Goal: Task Accomplishment & Management: Use online tool/utility

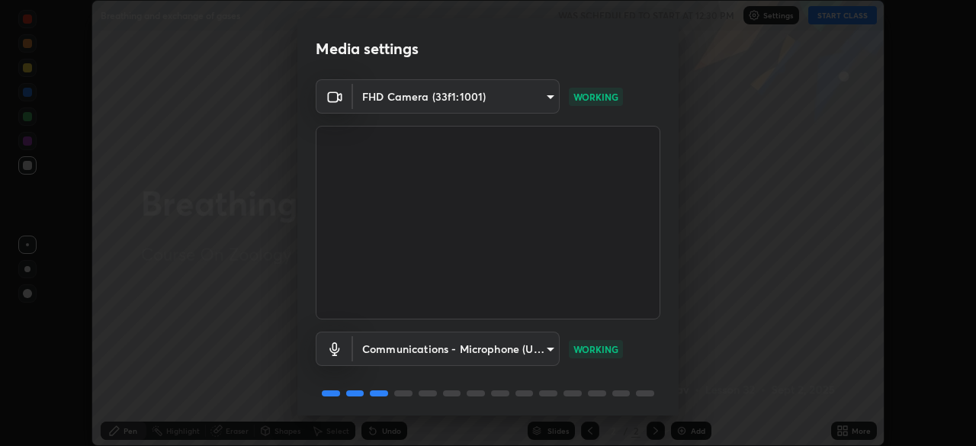
scroll to position [54, 0]
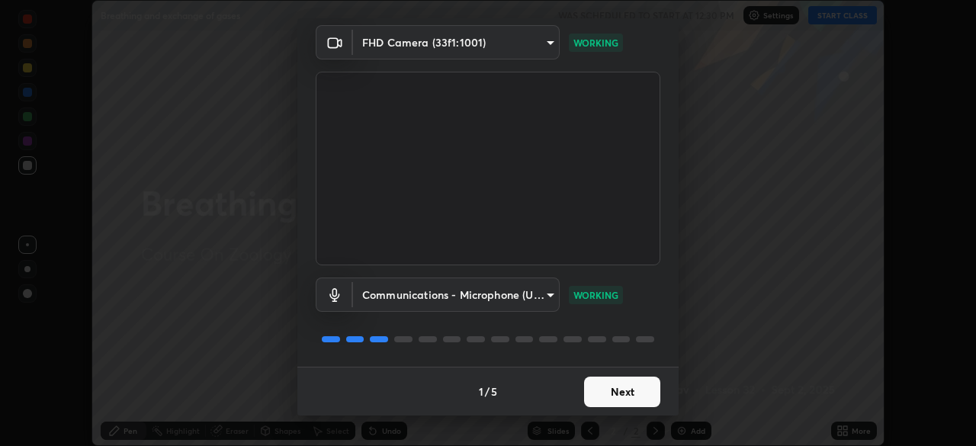
click at [617, 404] on button "Next" at bounding box center [622, 392] width 76 height 30
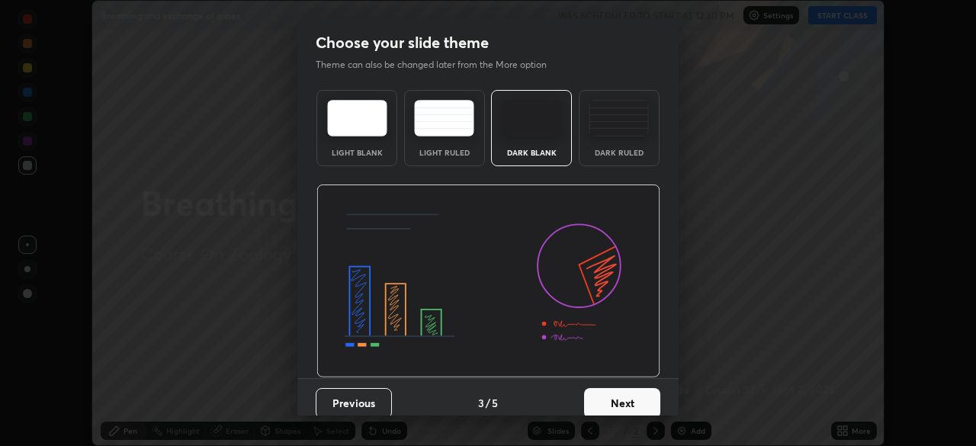
click at [648, 395] on button "Next" at bounding box center [622, 403] width 76 height 30
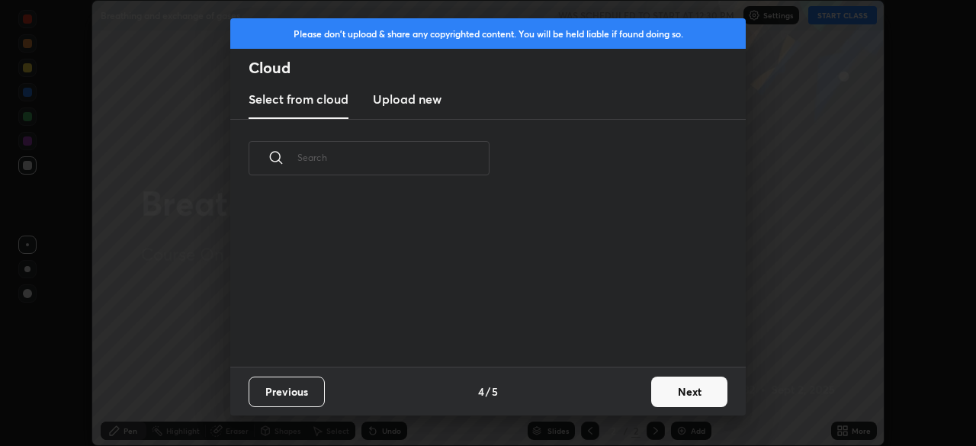
click at [685, 384] on button "Next" at bounding box center [689, 392] width 76 height 30
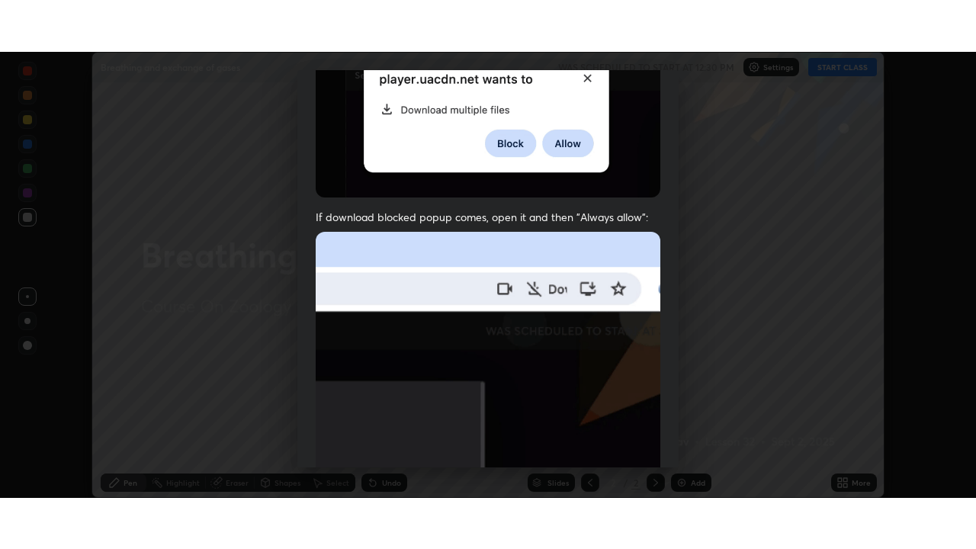
scroll to position [365, 0]
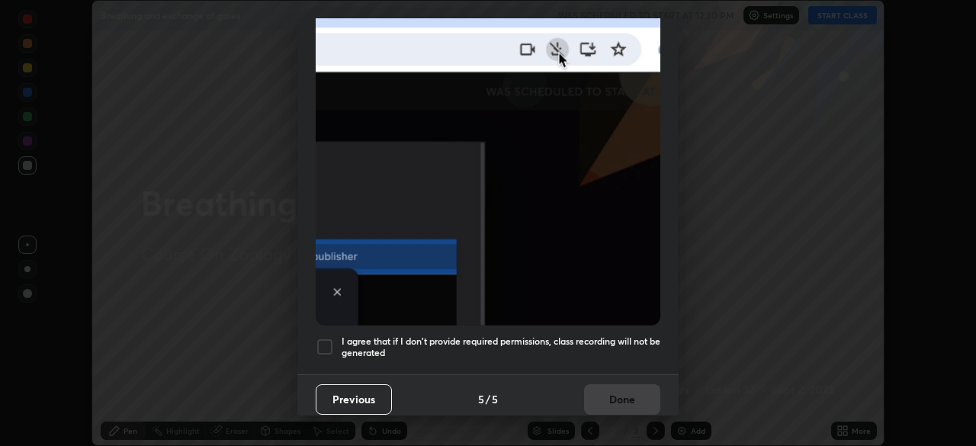
click at [323, 339] on div at bounding box center [325, 347] width 18 height 18
click at [602, 390] on button "Done" at bounding box center [622, 399] width 76 height 30
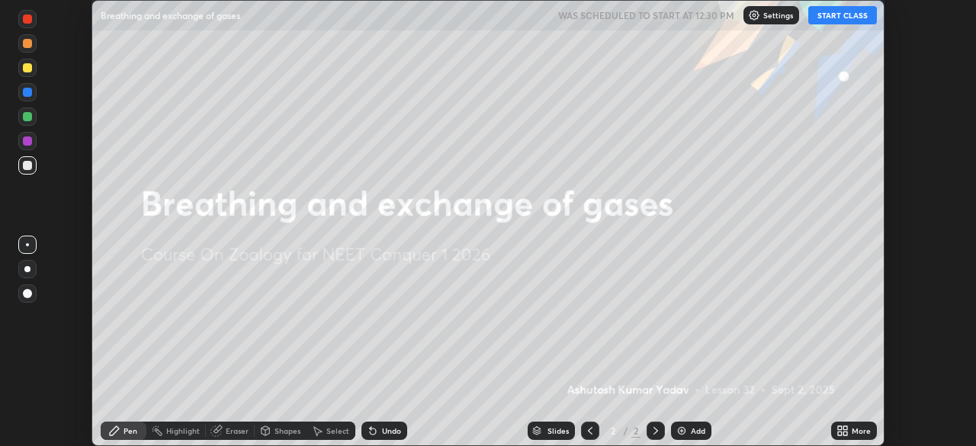
click at [683, 432] on img at bounding box center [681, 431] width 12 height 12
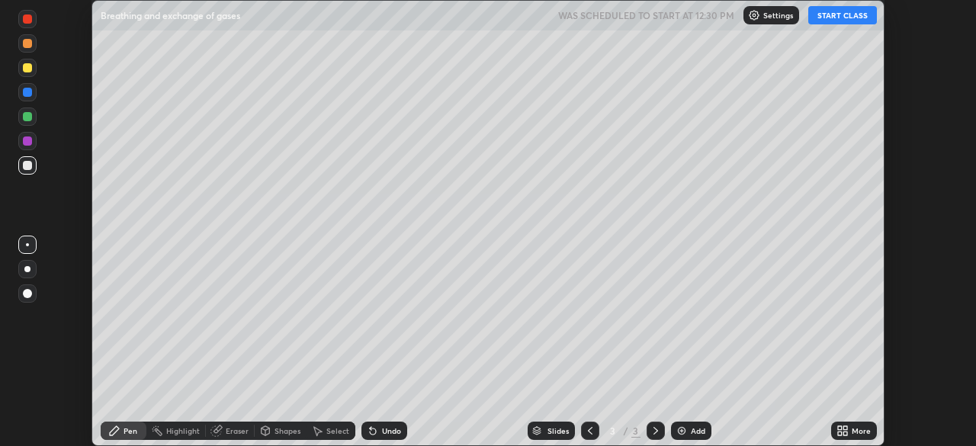
click at [851, 429] on div "More" at bounding box center [860, 431] width 19 height 8
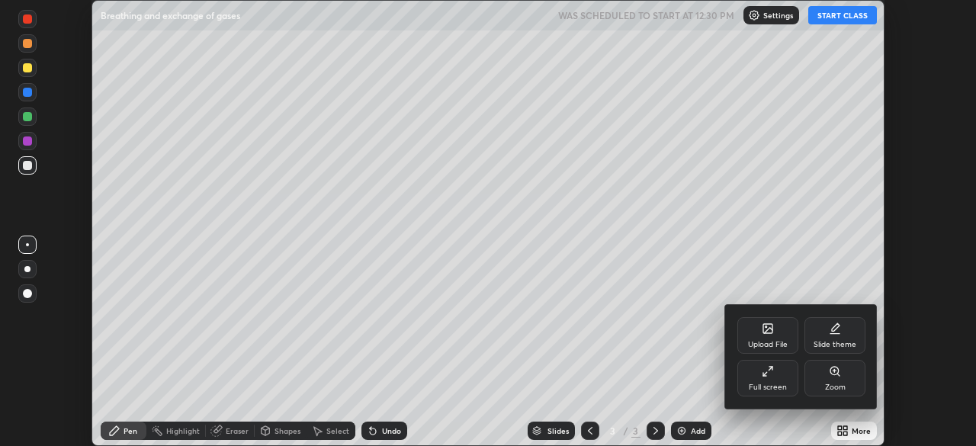
click at [763, 378] on div "Full screen" at bounding box center [767, 378] width 61 height 37
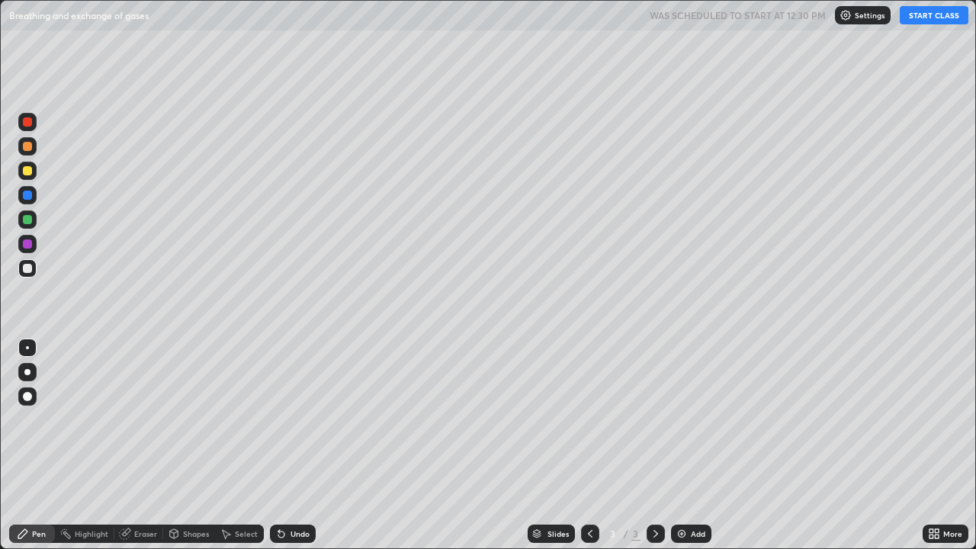
scroll to position [549, 976]
click at [920, 18] on button "START CLASS" at bounding box center [933, 15] width 69 height 18
click at [30, 399] on div at bounding box center [27, 396] width 9 height 9
click at [31, 176] on div at bounding box center [27, 171] width 18 height 18
click at [43, 445] on div "Pen" at bounding box center [39, 534] width 14 height 8
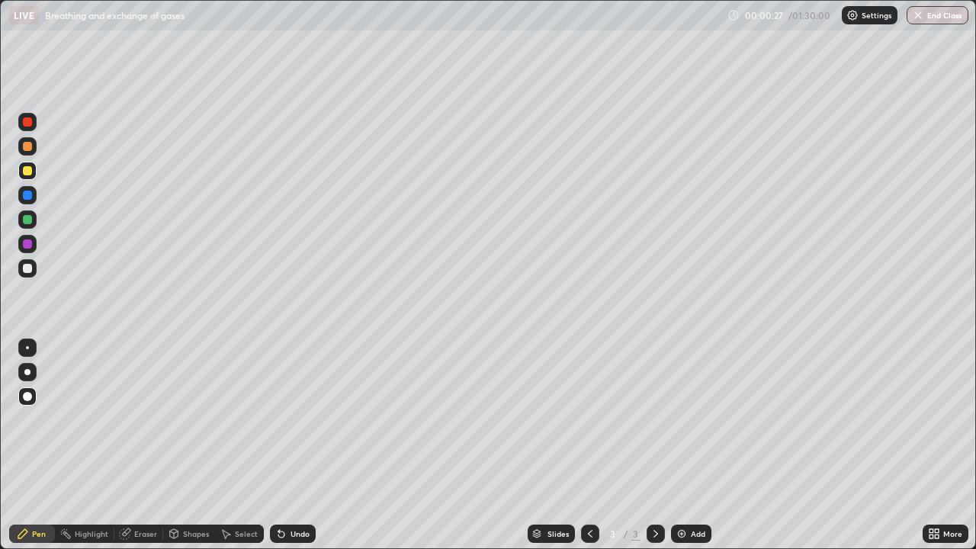
click at [191, 445] on div "Shapes" at bounding box center [196, 534] width 26 height 8
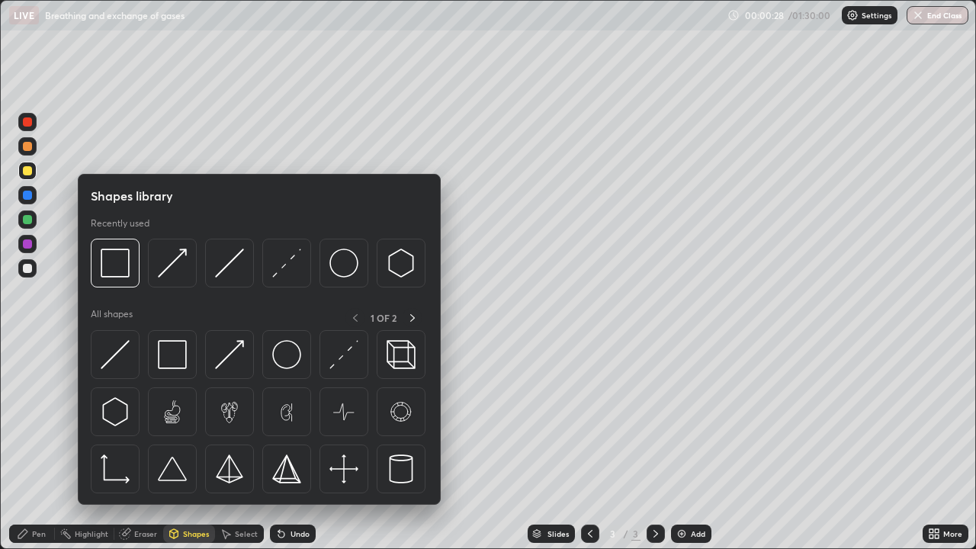
click at [177, 361] on img at bounding box center [172, 354] width 29 height 29
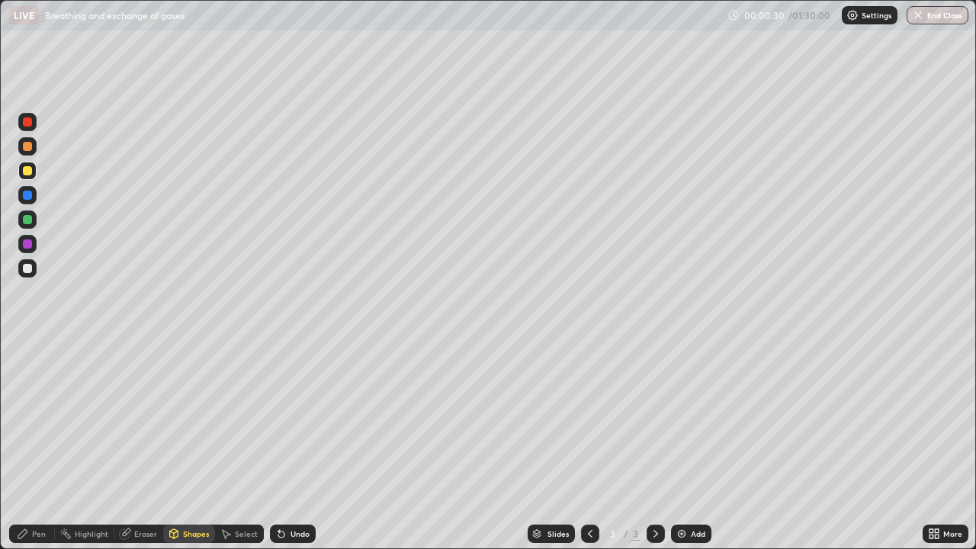
click at [26, 268] on div at bounding box center [27, 268] width 9 height 9
click at [37, 445] on div "Pen" at bounding box center [32, 533] width 46 height 18
click at [29, 268] on div at bounding box center [27, 268] width 9 height 9
click at [187, 445] on div "Shapes" at bounding box center [196, 534] width 26 height 8
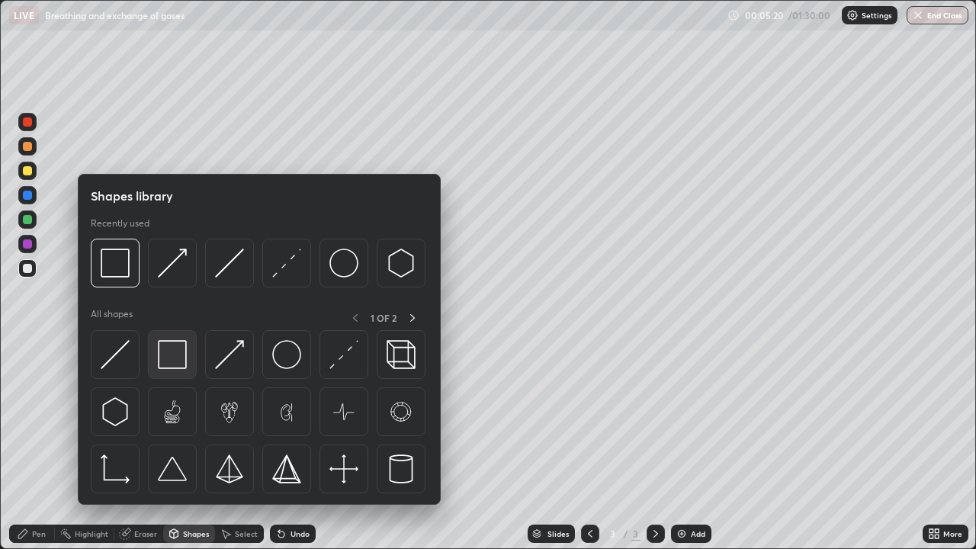
click at [174, 370] on div at bounding box center [172, 354] width 49 height 49
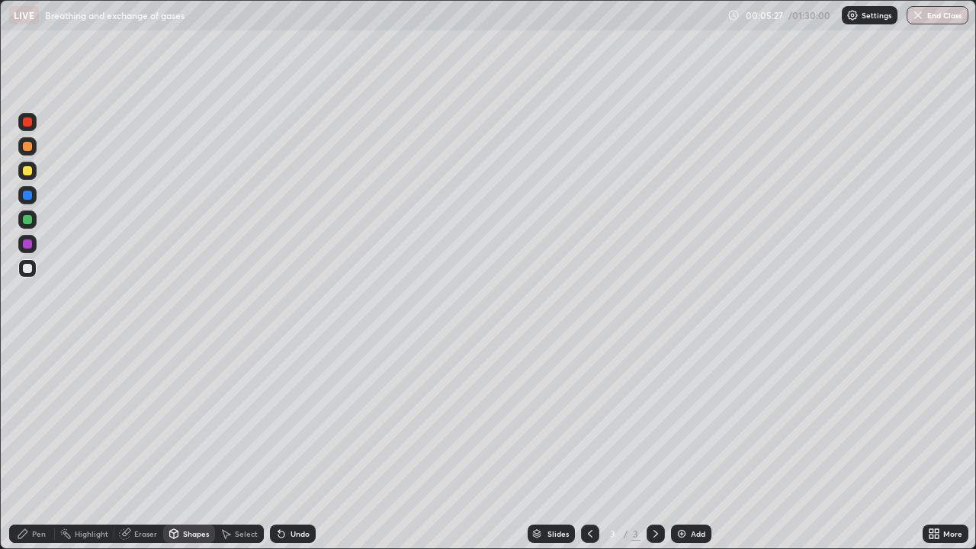
click at [196, 445] on div "Shapes" at bounding box center [196, 534] width 26 height 8
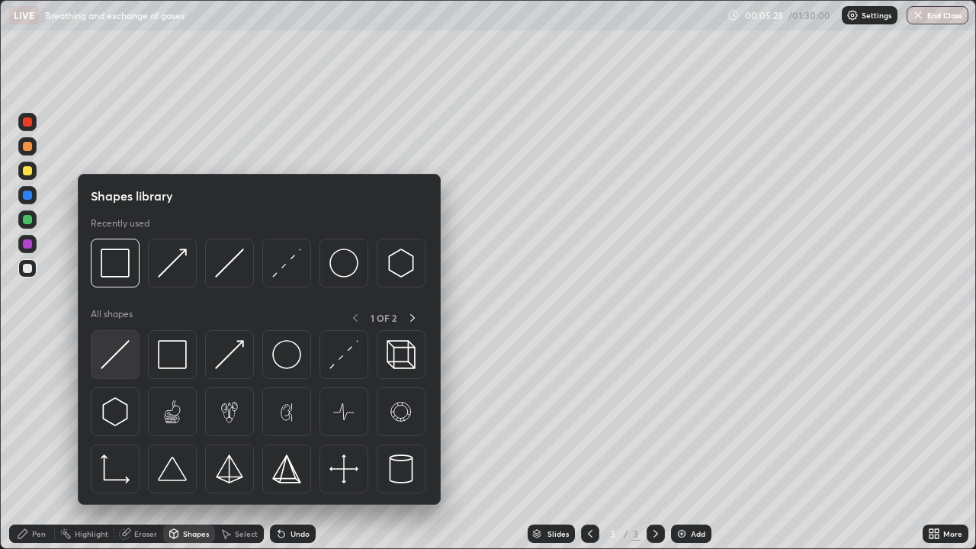
click at [120, 358] on img at bounding box center [115, 354] width 29 height 29
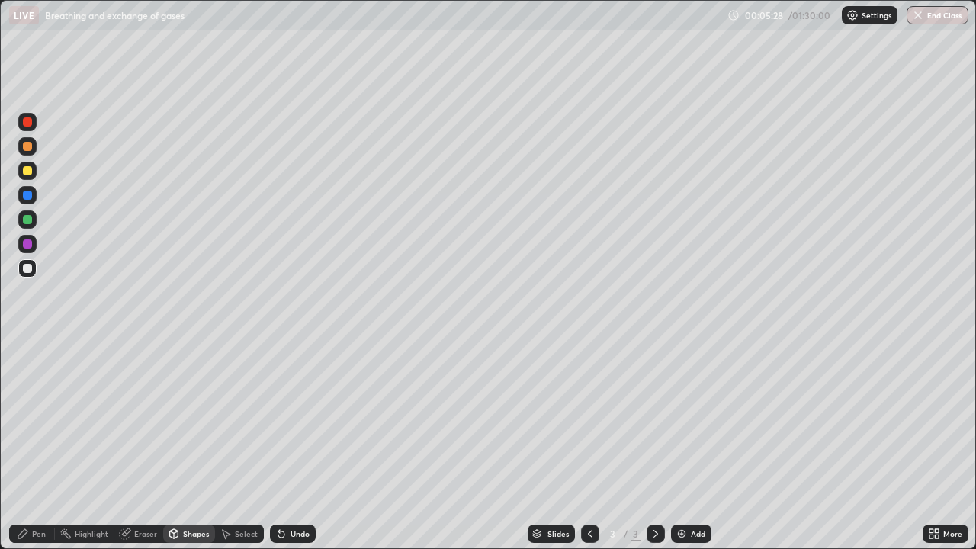
click at [25, 276] on div at bounding box center [27, 268] width 18 height 18
click at [40, 445] on div "Pen" at bounding box center [39, 534] width 14 height 8
click at [34, 179] on div at bounding box center [27, 171] width 18 height 24
click at [29, 272] on div at bounding box center [27, 268] width 9 height 9
click at [312, 445] on div "Undo" at bounding box center [293, 533] width 46 height 18
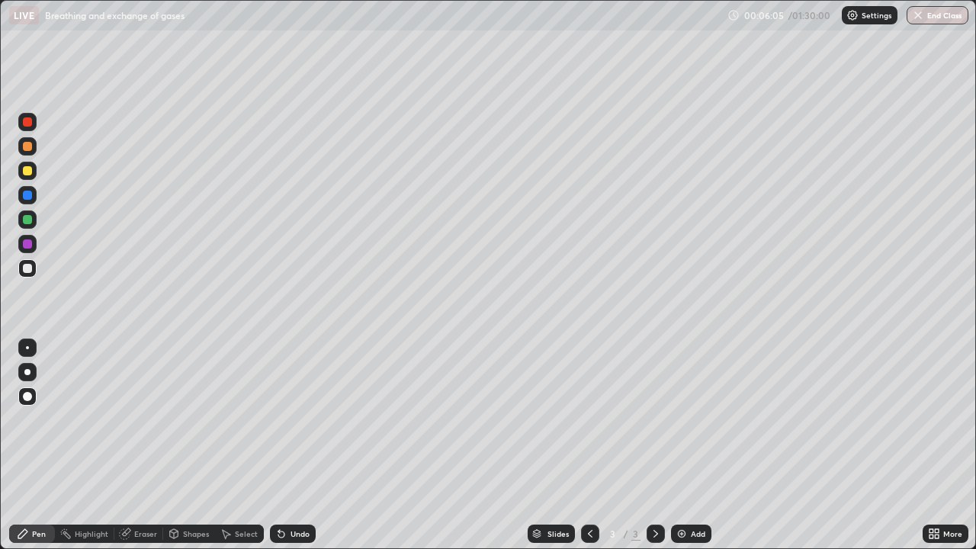
click at [293, 445] on div "Undo" at bounding box center [293, 533] width 46 height 18
click at [295, 445] on div "Undo" at bounding box center [293, 533] width 46 height 18
click at [296, 445] on div "Undo" at bounding box center [299, 534] width 19 height 8
click at [297, 445] on div "Undo" at bounding box center [299, 534] width 19 height 8
click at [299, 445] on div "Undo" at bounding box center [293, 533] width 46 height 18
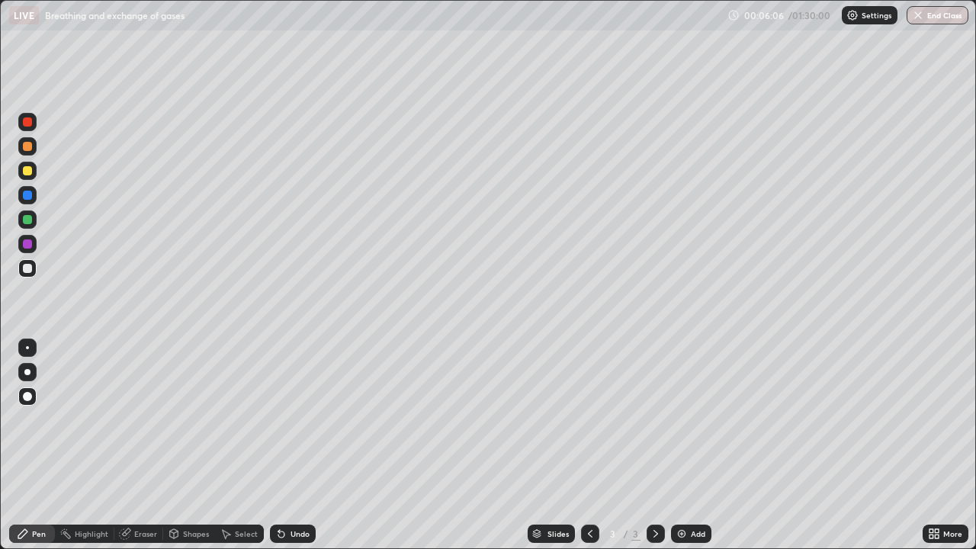
click at [297, 445] on div "Undo" at bounding box center [293, 533] width 46 height 18
click at [296, 445] on div "Undo" at bounding box center [293, 533] width 46 height 18
click at [302, 445] on div "Undo" at bounding box center [299, 534] width 19 height 8
click at [306, 445] on div "Undo" at bounding box center [299, 534] width 19 height 8
click at [306, 445] on div "Undo" at bounding box center [293, 533] width 46 height 18
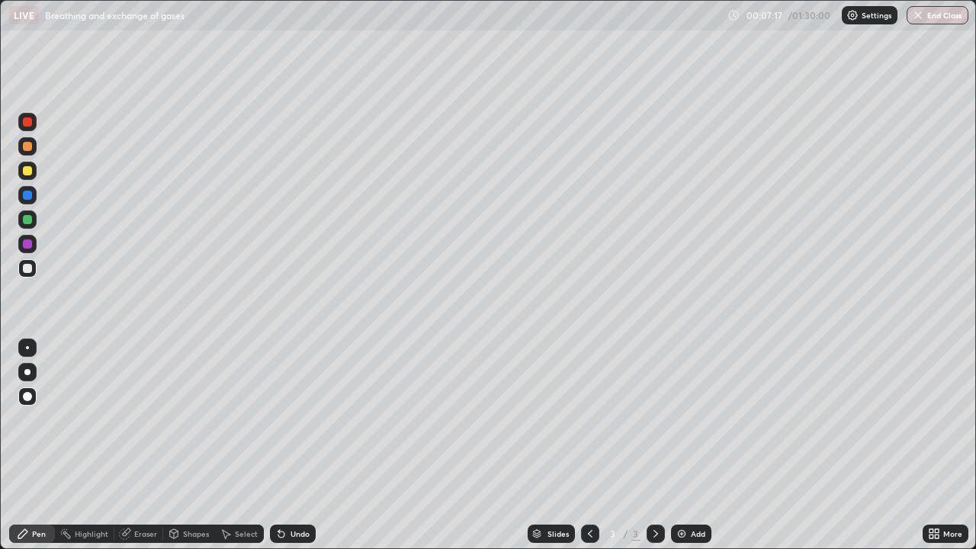
click at [301, 445] on div "Undo" at bounding box center [293, 533] width 46 height 18
click at [302, 445] on div "Undo" at bounding box center [293, 533] width 46 height 18
click at [298, 445] on div "Undo" at bounding box center [293, 533] width 46 height 18
click at [293, 445] on div "Undo" at bounding box center [299, 534] width 19 height 8
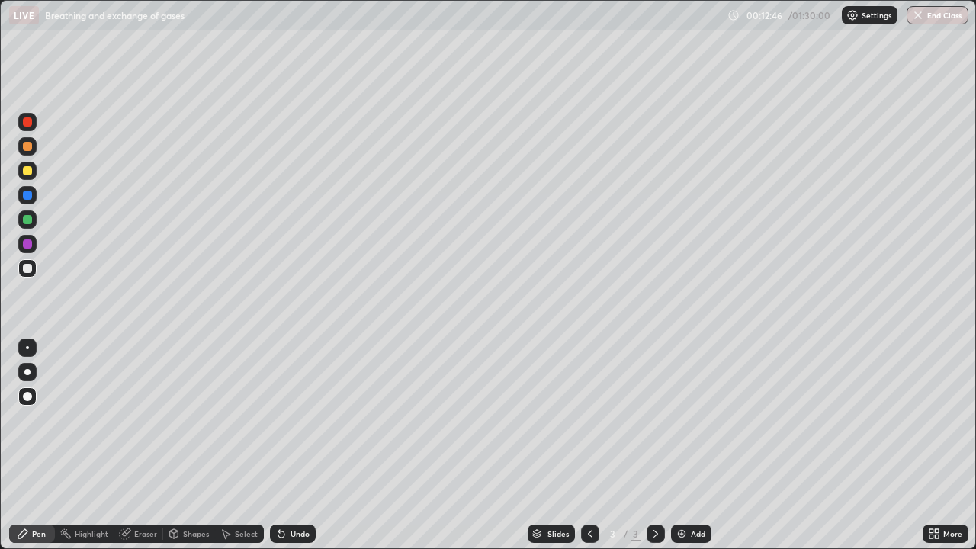
click at [687, 445] on div "Add" at bounding box center [691, 533] width 40 height 18
click at [27, 147] on div at bounding box center [27, 146] width 9 height 9
click at [46, 445] on div "Pen" at bounding box center [32, 533] width 46 height 18
click at [188, 445] on div "Shapes" at bounding box center [189, 533] width 52 height 18
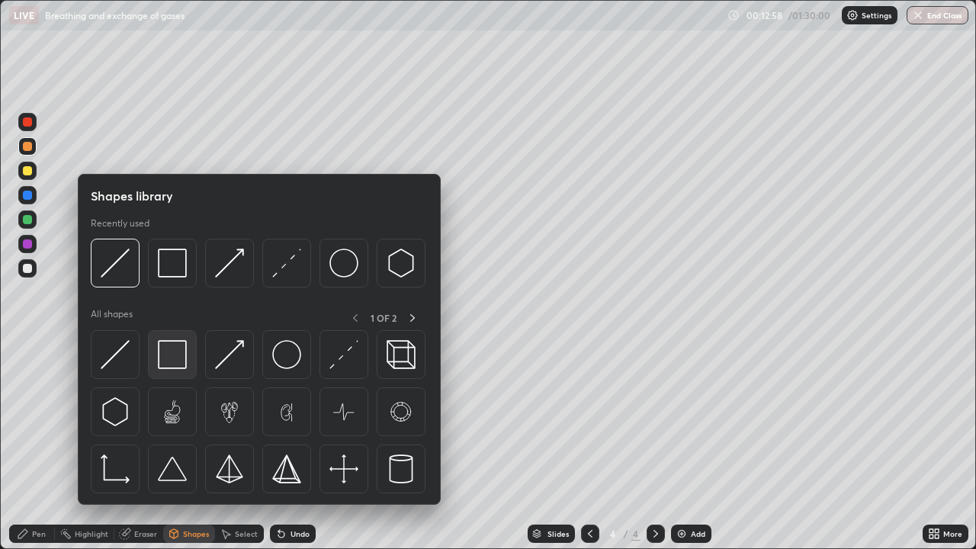
click at [181, 357] on img at bounding box center [172, 354] width 29 height 29
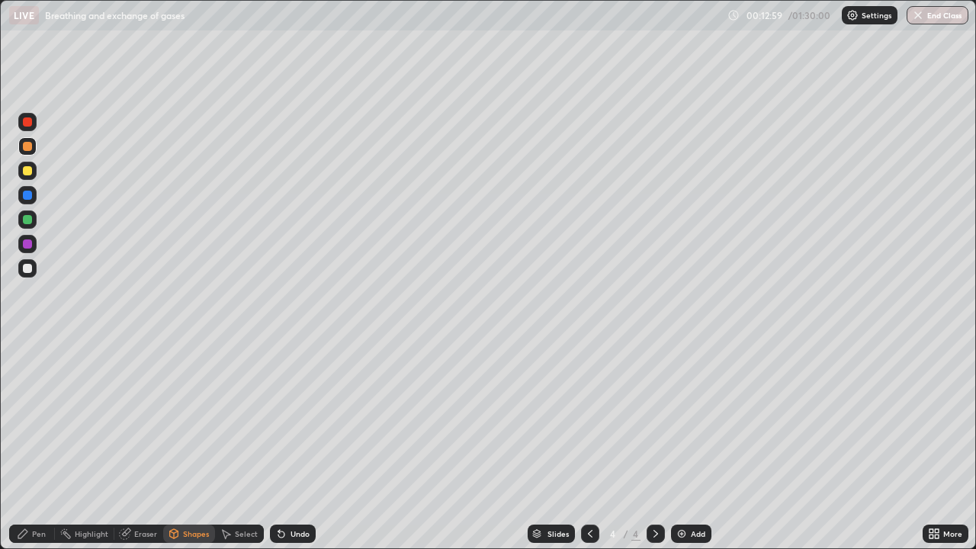
click at [28, 268] on div at bounding box center [27, 268] width 9 height 9
click at [38, 445] on div "Pen" at bounding box center [39, 534] width 14 height 8
click at [29, 172] on div at bounding box center [27, 170] width 9 height 9
click at [30, 247] on div at bounding box center [27, 243] width 9 height 9
click at [30, 271] on div at bounding box center [27, 268] width 9 height 9
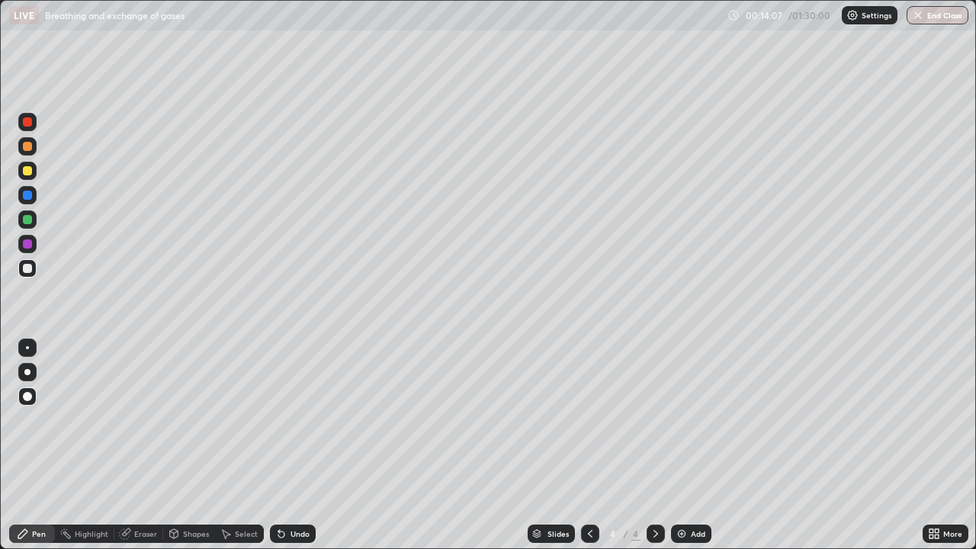
click at [183, 445] on div "Shapes" at bounding box center [196, 534] width 26 height 8
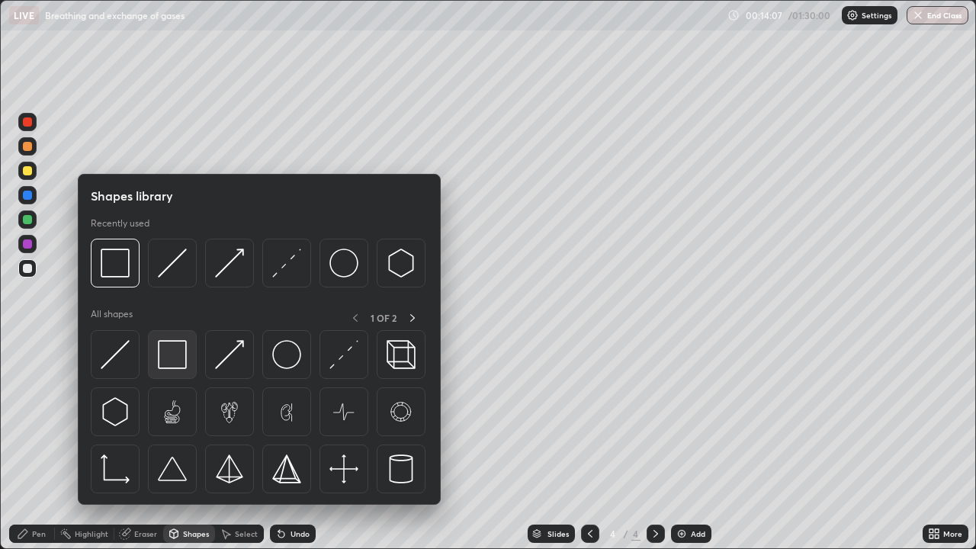
click at [177, 358] on img at bounding box center [172, 354] width 29 height 29
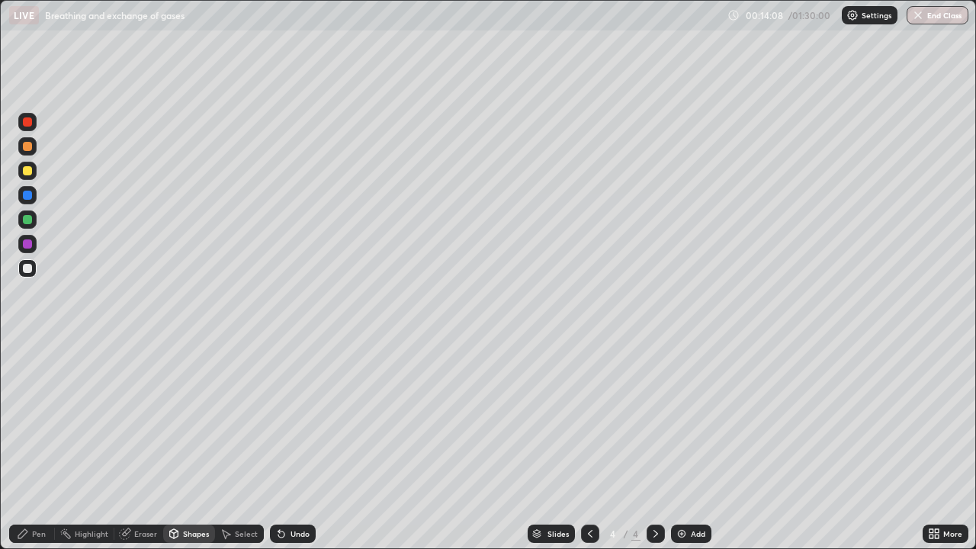
click at [23, 242] on div at bounding box center [27, 243] width 9 height 9
click at [29, 223] on div at bounding box center [27, 219] width 9 height 9
click at [38, 445] on div "Pen" at bounding box center [39, 534] width 14 height 8
click at [27, 171] on div at bounding box center [27, 170] width 9 height 9
click at [26, 268] on div at bounding box center [27, 268] width 9 height 9
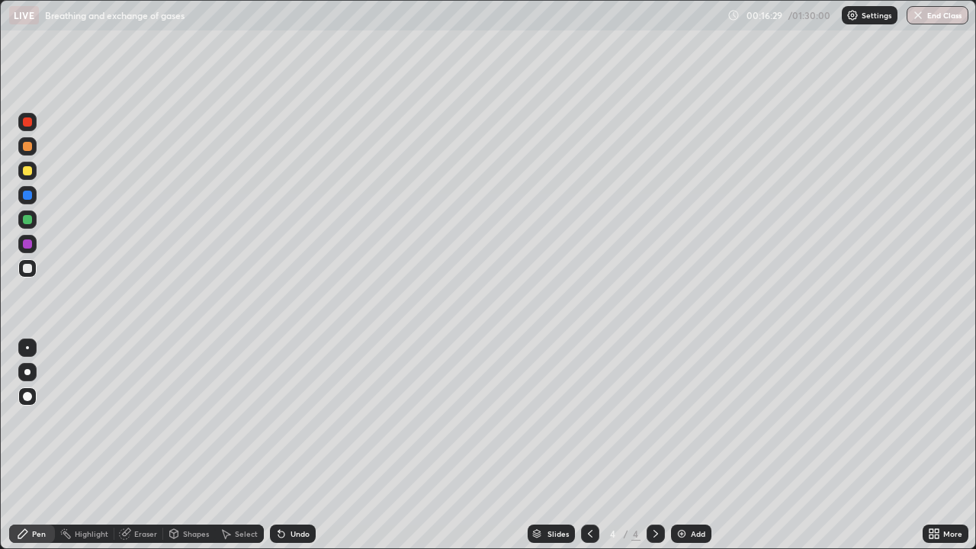
click at [298, 445] on div "Undo" at bounding box center [299, 534] width 19 height 8
click at [297, 445] on div "Undo" at bounding box center [299, 534] width 19 height 8
click at [27, 152] on div at bounding box center [27, 146] width 18 height 18
click at [27, 240] on div at bounding box center [27, 243] width 9 height 9
click at [27, 372] on div at bounding box center [27, 372] width 6 height 6
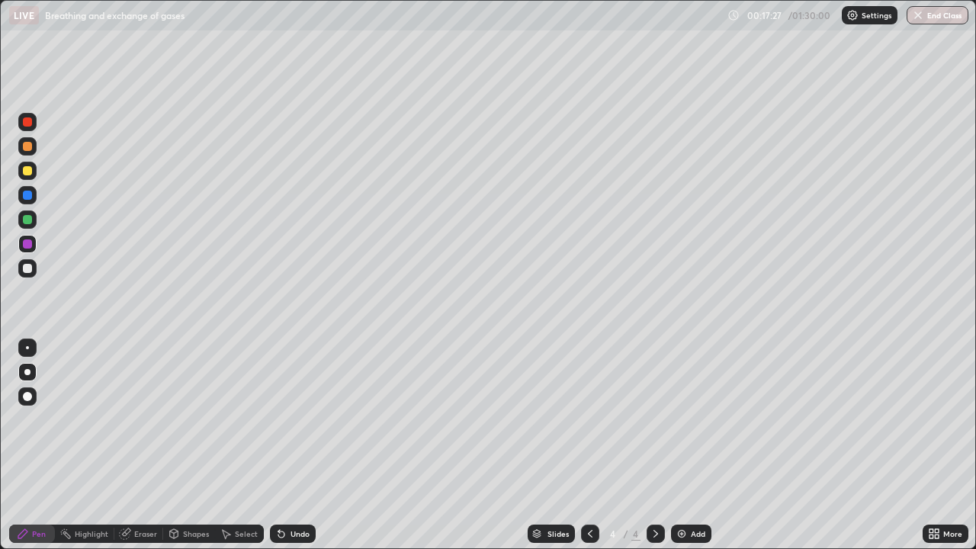
click at [34, 445] on div "Pen" at bounding box center [39, 534] width 14 height 8
click at [27, 128] on div at bounding box center [27, 122] width 18 height 18
click at [29, 269] on div at bounding box center [27, 268] width 9 height 9
click at [31, 395] on div at bounding box center [27, 396] width 9 height 9
click at [287, 445] on div "Undo" at bounding box center [293, 533] width 46 height 18
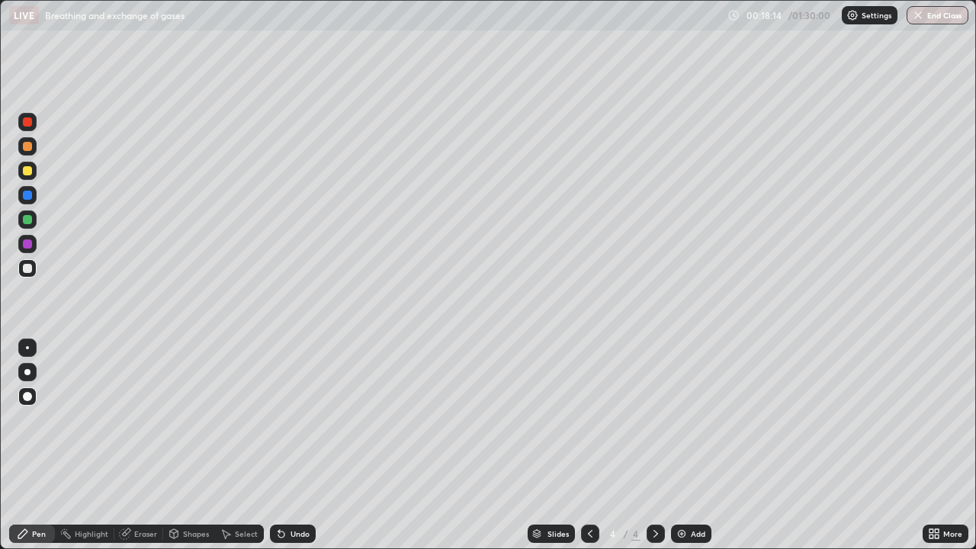
click at [26, 128] on div at bounding box center [27, 122] width 18 height 18
click at [29, 222] on div at bounding box center [27, 219] width 9 height 9
click at [691, 445] on div "Add" at bounding box center [698, 534] width 14 height 8
click at [25, 268] on div at bounding box center [27, 268] width 9 height 9
click at [34, 445] on div "Pen" at bounding box center [39, 534] width 14 height 8
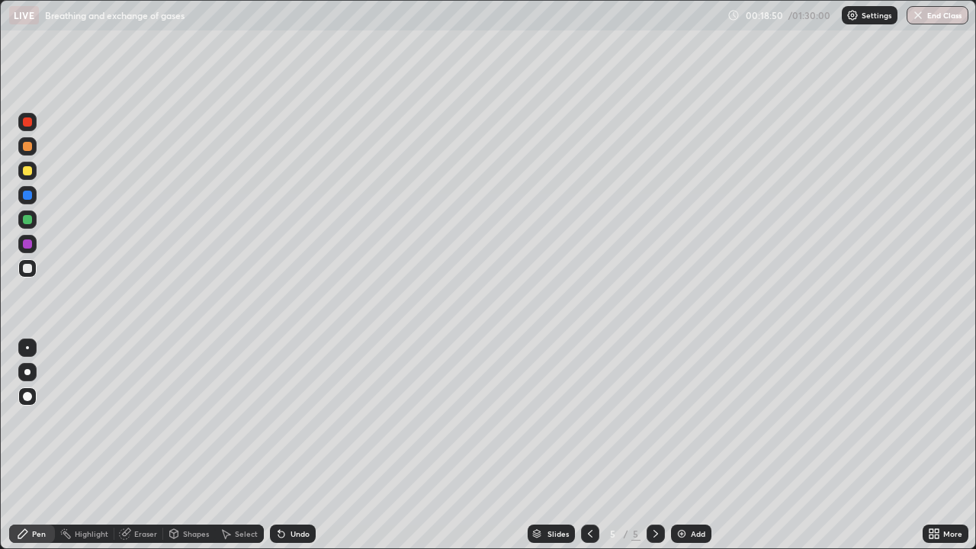
click at [30, 128] on div at bounding box center [27, 122] width 18 height 18
click at [29, 199] on div at bounding box center [27, 195] width 9 height 9
click at [30, 221] on div at bounding box center [27, 219] width 9 height 9
click at [29, 271] on div at bounding box center [27, 268] width 9 height 9
click at [29, 128] on div at bounding box center [27, 122] width 18 height 18
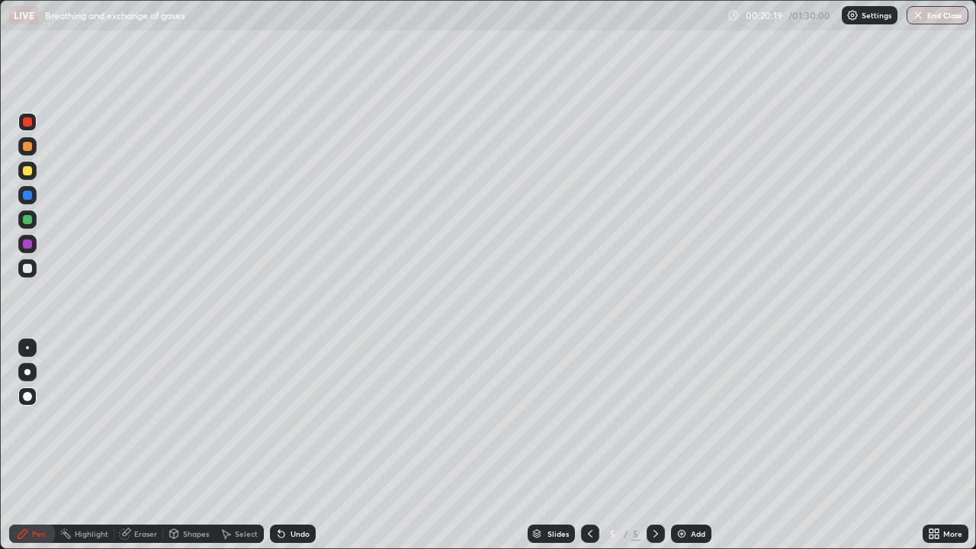
click at [29, 150] on div at bounding box center [27, 146] width 9 height 9
click at [27, 445] on icon at bounding box center [23, 533] width 12 height 12
click at [30, 220] on div at bounding box center [27, 219] width 9 height 9
click at [30, 270] on div at bounding box center [27, 268] width 9 height 9
click at [27, 397] on div at bounding box center [27, 396] width 9 height 9
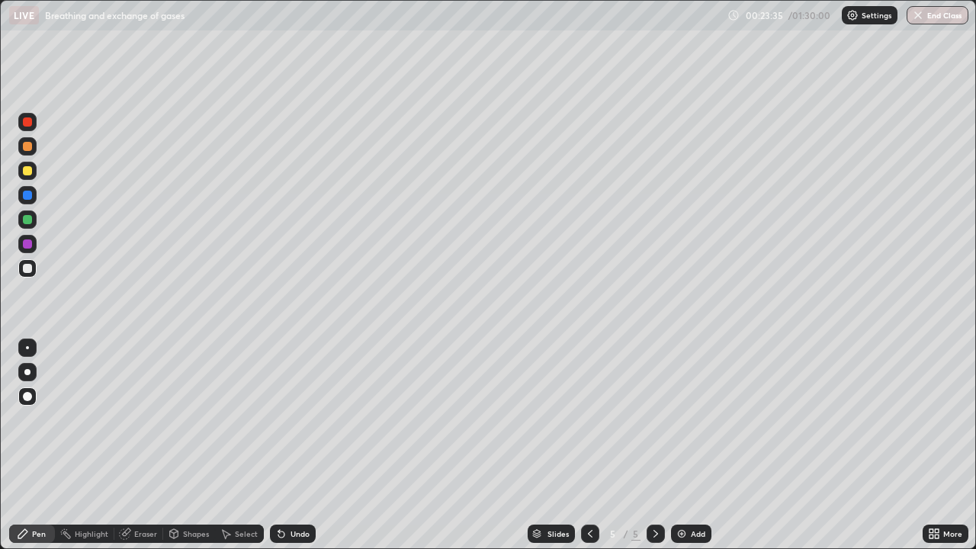
click at [40, 445] on div "Pen" at bounding box center [39, 534] width 14 height 8
click at [30, 129] on div at bounding box center [27, 122] width 18 height 18
click at [28, 176] on div at bounding box center [27, 171] width 18 height 18
click at [40, 445] on div "Pen" at bounding box center [32, 533] width 46 height 18
click at [30, 152] on div at bounding box center [27, 146] width 18 height 18
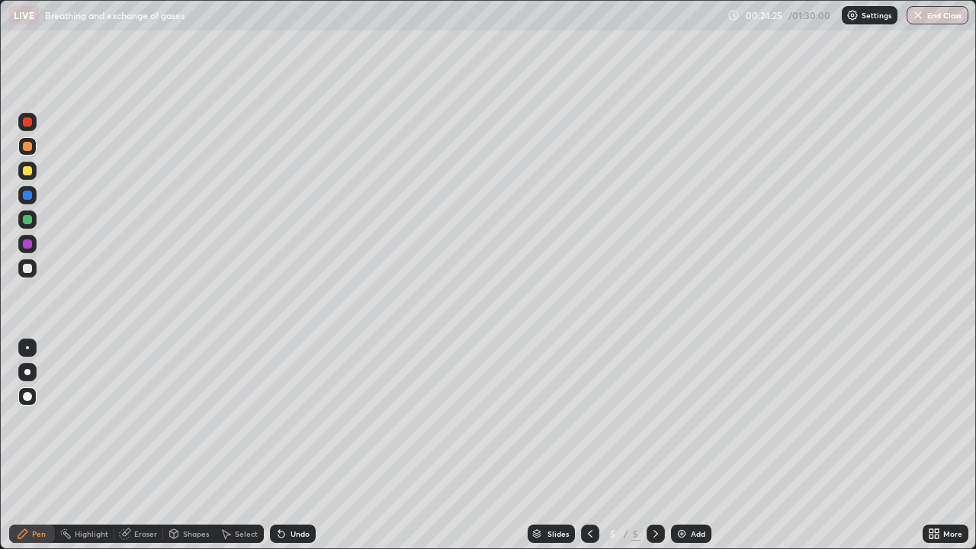
click at [30, 245] on div at bounding box center [27, 243] width 9 height 9
click at [26, 196] on div at bounding box center [27, 195] width 9 height 9
click at [31, 129] on div at bounding box center [27, 122] width 18 height 18
click at [29, 267] on div at bounding box center [27, 268] width 9 height 9
click at [37, 445] on div "Pen" at bounding box center [39, 534] width 14 height 8
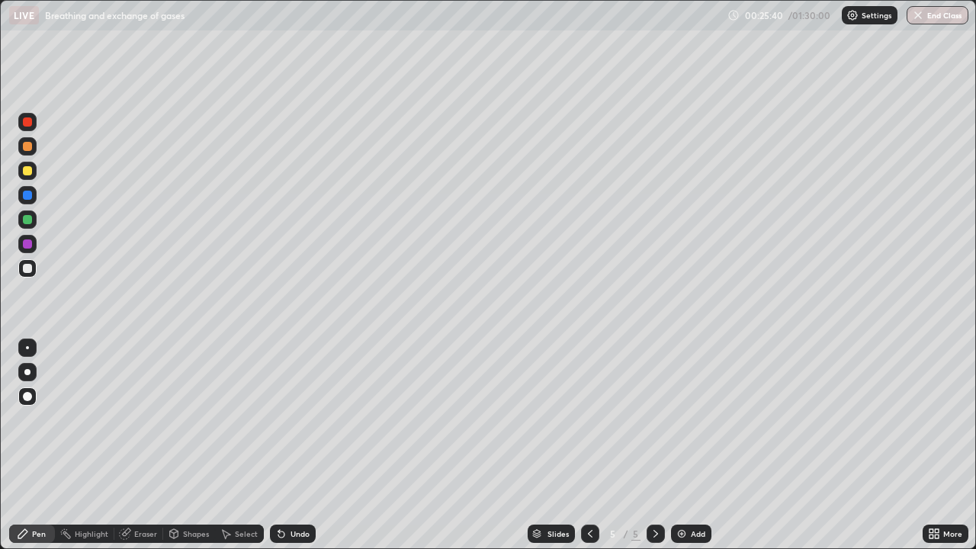
click at [30, 154] on div at bounding box center [27, 146] width 18 height 18
click at [27, 126] on div at bounding box center [27, 121] width 9 height 9
click at [27, 170] on div at bounding box center [27, 170] width 9 height 9
click at [28, 199] on div at bounding box center [27, 195] width 9 height 9
click at [30, 223] on div at bounding box center [27, 219] width 9 height 9
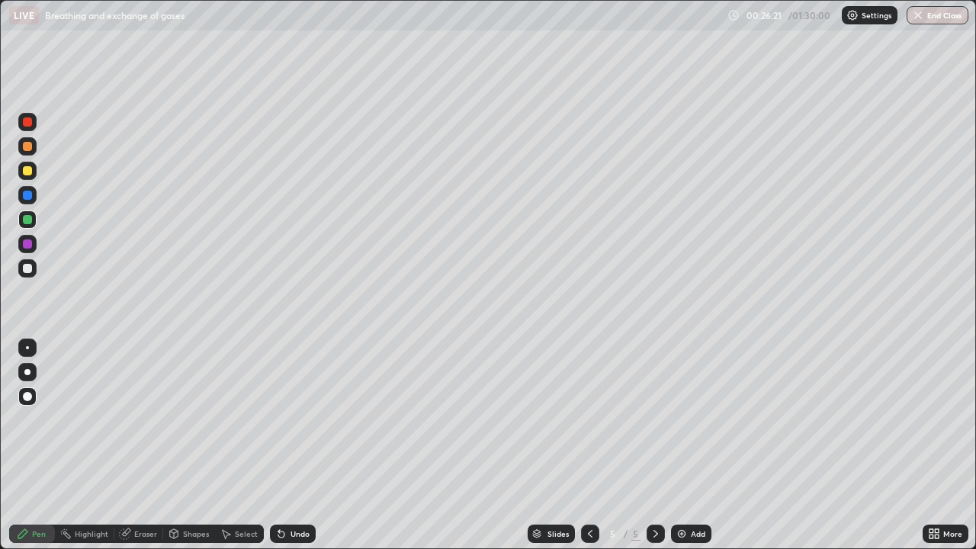
click at [26, 197] on div at bounding box center [27, 195] width 9 height 9
click at [30, 242] on div at bounding box center [27, 243] width 9 height 9
click at [28, 194] on div at bounding box center [27, 195] width 9 height 9
click at [27, 247] on div at bounding box center [27, 243] width 9 height 9
click at [28, 171] on div at bounding box center [27, 170] width 9 height 9
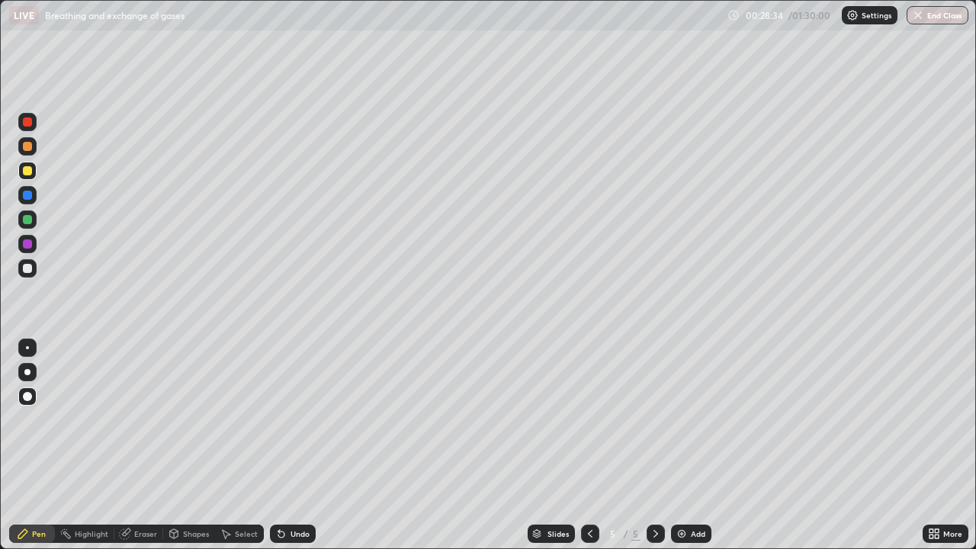
click at [27, 197] on div at bounding box center [27, 195] width 9 height 9
click at [33, 271] on div at bounding box center [27, 268] width 18 height 18
click at [28, 269] on div at bounding box center [27, 268] width 9 height 9
click at [685, 445] on img at bounding box center [681, 533] width 12 height 12
click at [30, 146] on div at bounding box center [27, 146] width 9 height 9
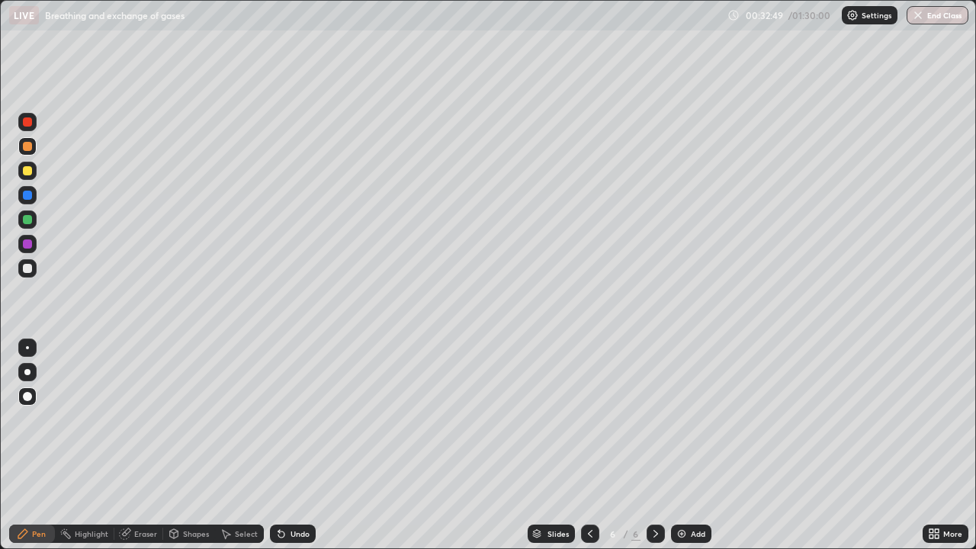
click at [43, 445] on div "Pen" at bounding box center [39, 534] width 14 height 8
click at [28, 269] on div at bounding box center [27, 268] width 9 height 9
click at [41, 445] on div "Pen" at bounding box center [39, 534] width 14 height 8
click at [30, 172] on div at bounding box center [27, 170] width 9 height 9
click at [29, 194] on div at bounding box center [27, 195] width 9 height 9
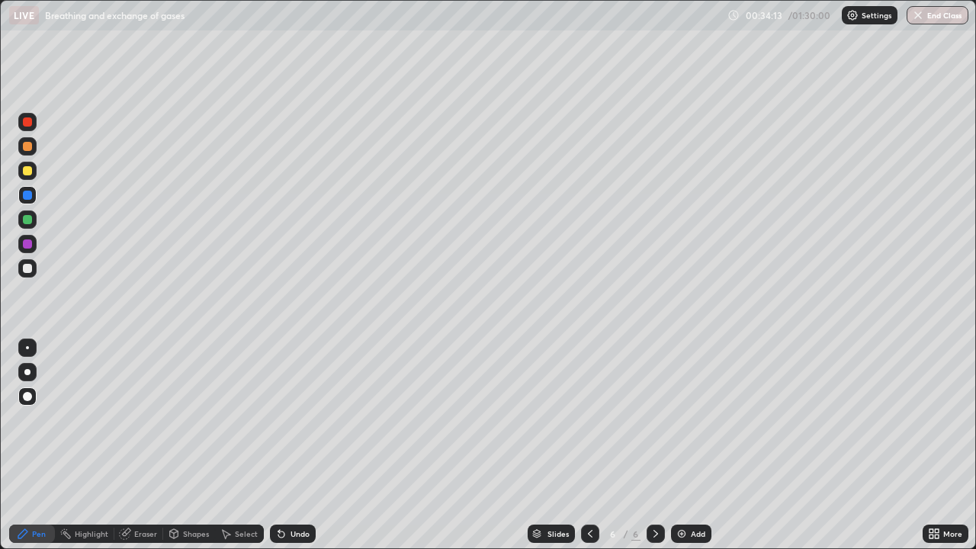
click at [30, 270] on div at bounding box center [27, 268] width 9 height 9
click at [26, 172] on div at bounding box center [27, 170] width 9 height 9
click at [33, 271] on div at bounding box center [27, 268] width 18 height 18
click at [297, 445] on div "Undo" at bounding box center [299, 534] width 19 height 8
click at [301, 445] on div "Undo" at bounding box center [293, 533] width 46 height 18
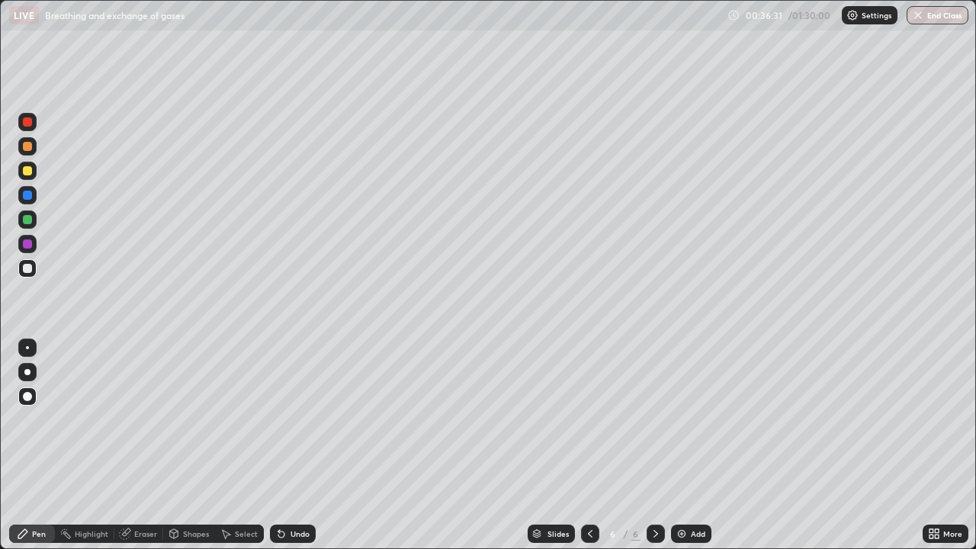
click at [303, 445] on div "Undo" at bounding box center [293, 533] width 46 height 18
click at [305, 445] on div "Undo" at bounding box center [293, 533] width 46 height 18
click at [306, 445] on div "Undo" at bounding box center [293, 533] width 46 height 18
click at [307, 445] on div "Undo" at bounding box center [293, 533] width 46 height 18
click at [310, 445] on div "Undo" at bounding box center [293, 533] width 46 height 18
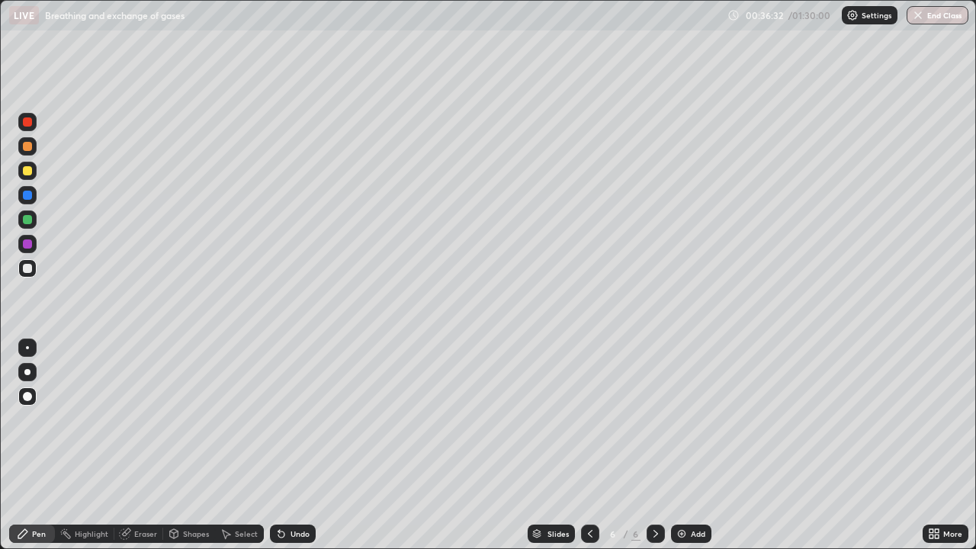
click at [303, 445] on div "Undo" at bounding box center [299, 534] width 19 height 8
click at [680, 445] on img at bounding box center [681, 533] width 12 height 12
click at [27, 168] on div at bounding box center [27, 170] width 9 height 9
click at [27, 397] on div at bounding box center [27, 396] width 9 height 9
click at [192, 445] on div "Shapes" at bounding box center [196, 534] width 26 height 8
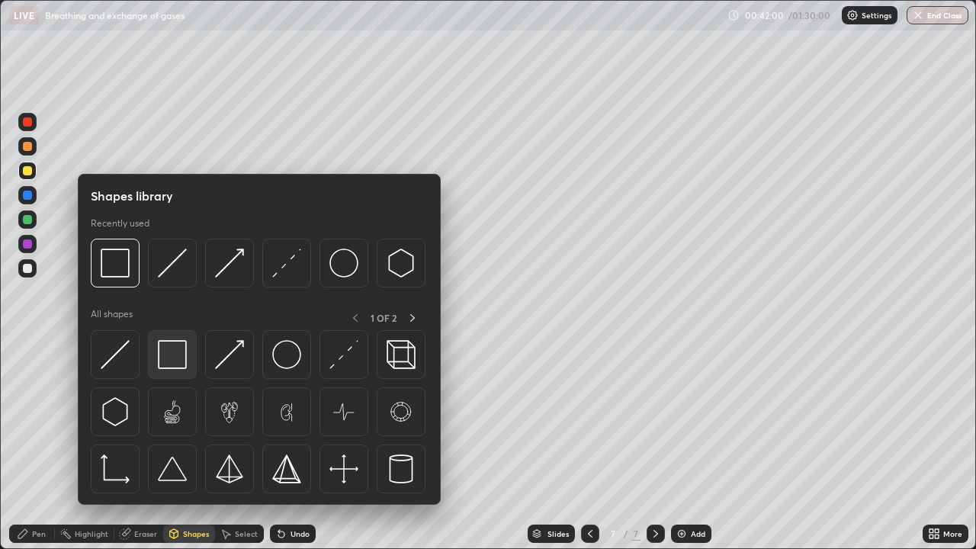
click at [181, 355] on img at bounding box center [172, 354] width 29 height 29
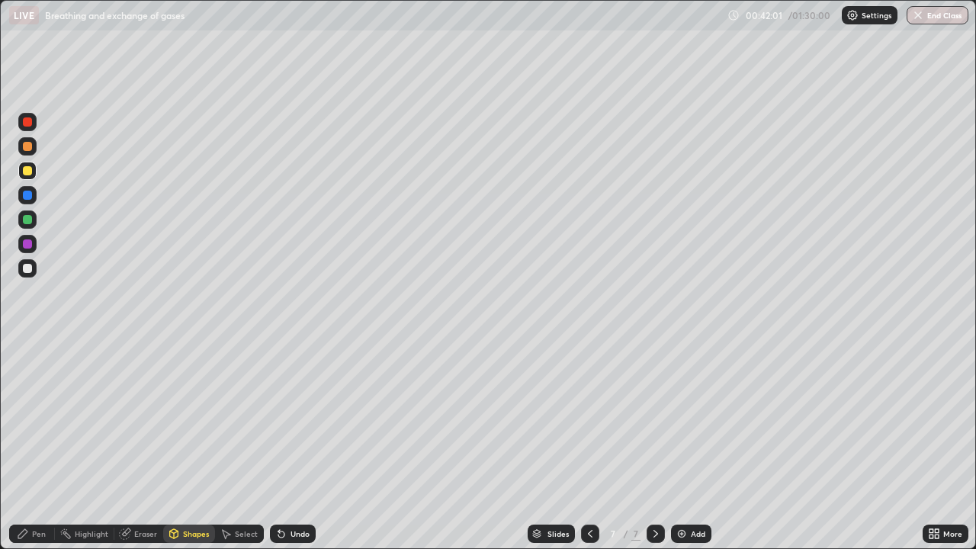
click at [27, 245] on div at bounding box center [27, 243] width 9 height 9
click at [39, 445] on div "Pen" at bounding box center [39, 534] width 14 height 8
click at [30, 268] on div at bounding box center [27, 268] width 9 height 9
click at [28, 267] on div at bounding box center [27, 268] width 9 height 9
click at [41, 445] on div "Pen" at bounding box center [39, 534] width 14 height 8
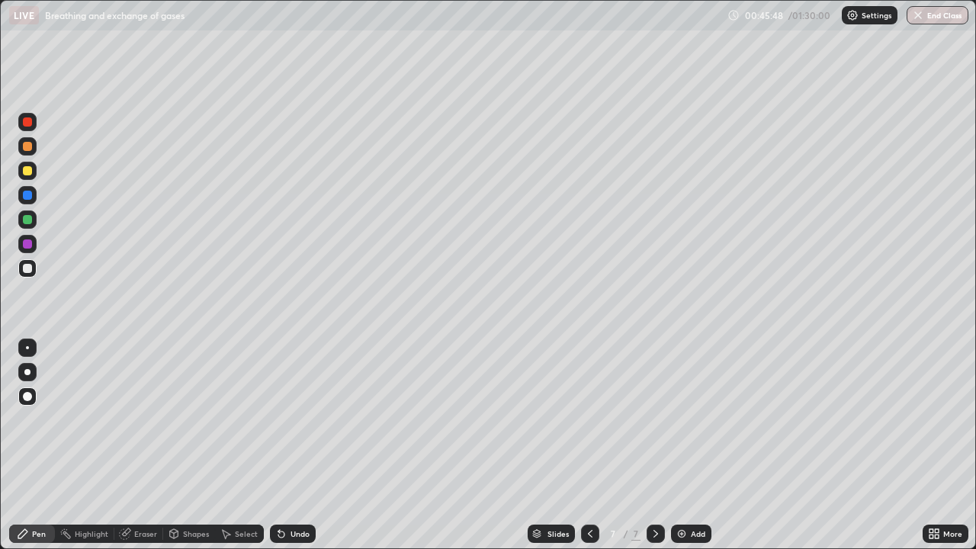
click at [29, 247] on div at bounding box center [27, 243] width 9 height 9
click at [27, 373] on div at bounding box center [27, 372] width 6 height 6
click at [27, 176] on div at bounding box center [27, 171] width 18 height 18
click at [27, 196] on div at bounding box center [27, 195] width 9 height 9
click at [31, 172] on div at bounding box center [27, 170] width 9 height 9
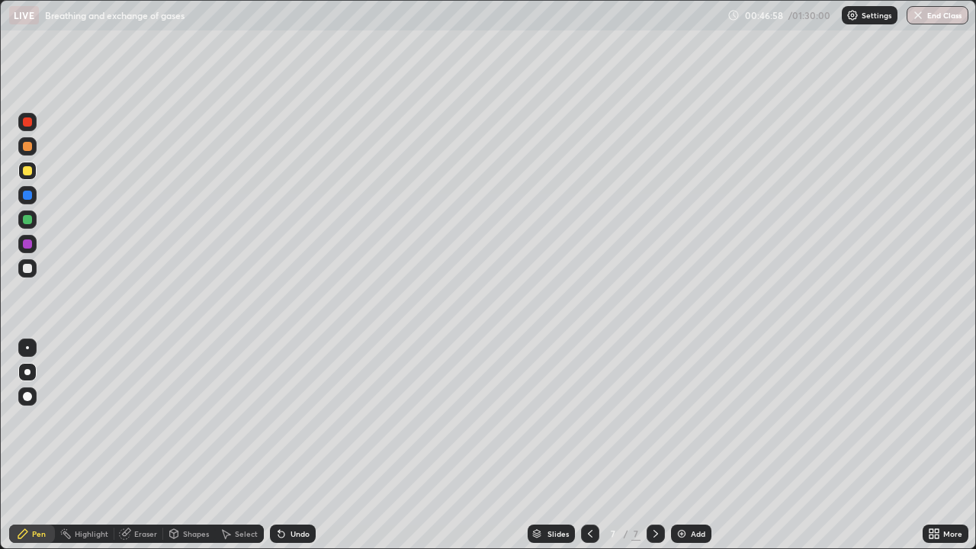
click at [293, 445] on div "Undo" at bounding box center [299, 534] width 19 height 8
click at [30, 197] on div at bounding box center [27, 195] width 9 height 9
click at [27, 172] on div at bounding box center [27, 170] width 9 height 9
click at [31, 175] on div at bounding box center [27, 171] width 18 height 18
click at [27, 152] on div at bounding box center [27, 146] width 18 height 18
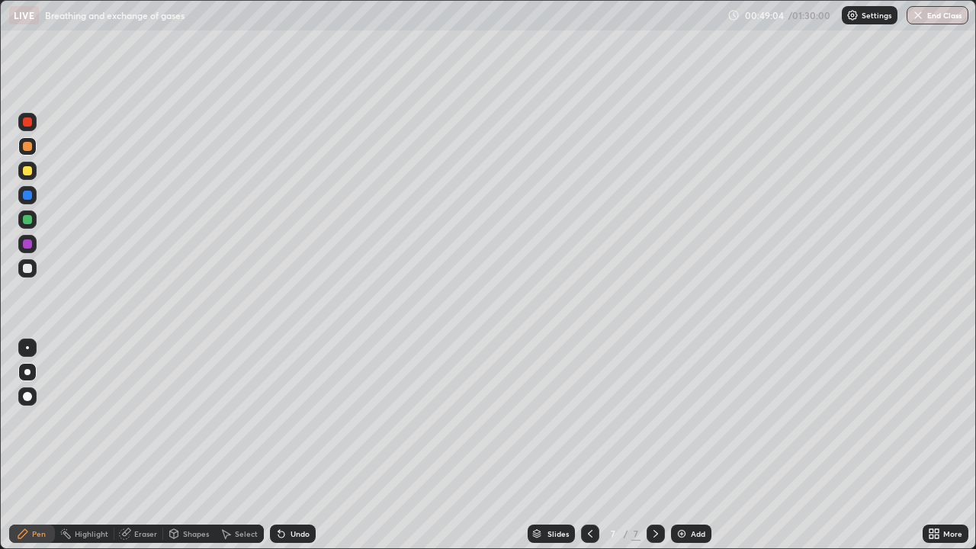
click at [138, 445] on div "Eraser" at bounding box center [145, 534] width 23 height 8
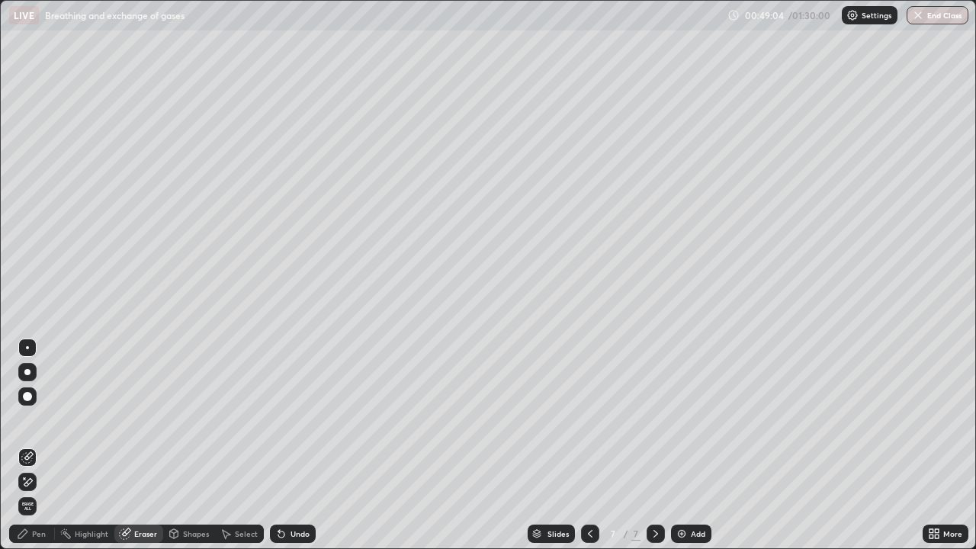
click at [30, 445] on icon at bounding box center [27, 457] width 12 height 12
click at [27, 445] on icon at bounding box center [23, 533] width 12 height 12
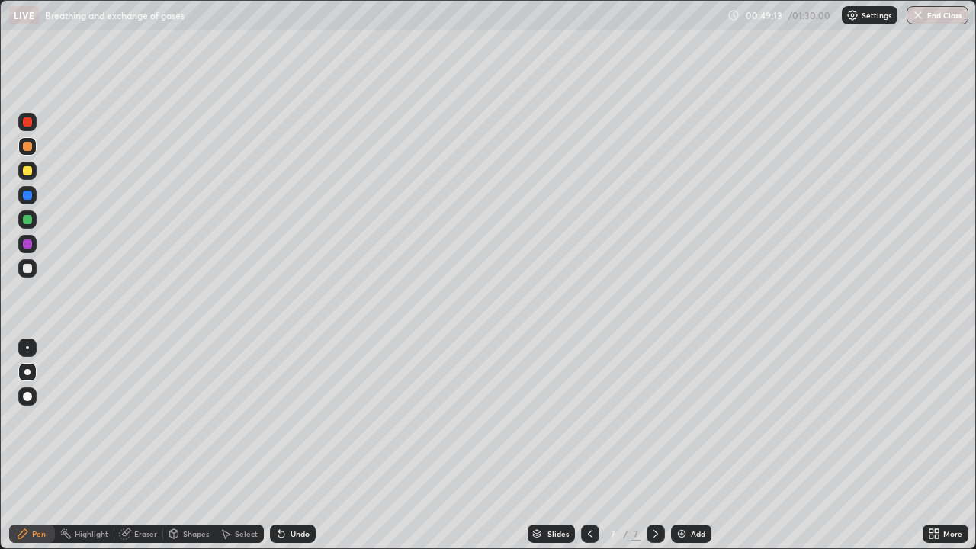
click at [29, 171] on div at bounding box center [27, 170] width 9 height 9
click at [26, 197] on div at bounding box center [27, 195] width 9 height 9
click at [30, 148] on div at bounding box center [27, 146] width 9 height 9
click at [34, 445] on div "Pen" at bounding box center [39, 534] width 14 height 8
click at [27, 271] on div at bounding box center [27, 268] width 9 height 9
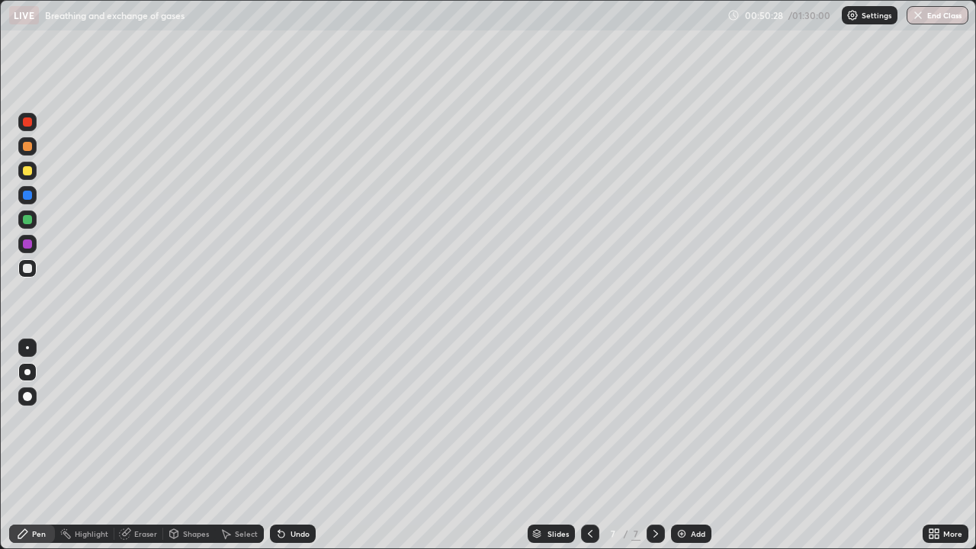
click at [27, 177] on div at bounding box center [27, 171] width 18 height 18
click at [28, 268] on div at bounding box center [27, 268] width 9 height 9
click at [26, 197] on div at bounding box center [27, 195] width 9 height 9
click at [24, 267] on div at bounding box center [27, 268] width 9 height 9
click at [39, 445] on div "Pen" at bounding box center [39, 534] width 14 height 8
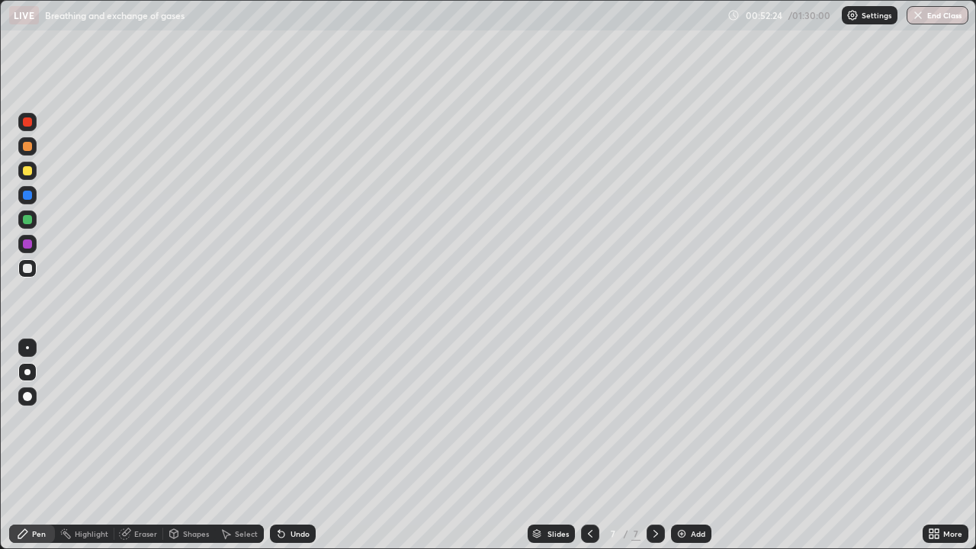
click at [28, 171] on div at bounding box center [27, 170] width 9 height 9
click at [30, 396] on div at bounding box center [27, 396] width 9 height 9
click at [694, 445] on div "Add" at bounding box center [698, 534] width 14 height 8
click at [30, 146] on div at bounding box center [27, 146] width 9 height 9
click at [39, 445] on div "Pen" at bounding box center [32, 533] width 46 height 18
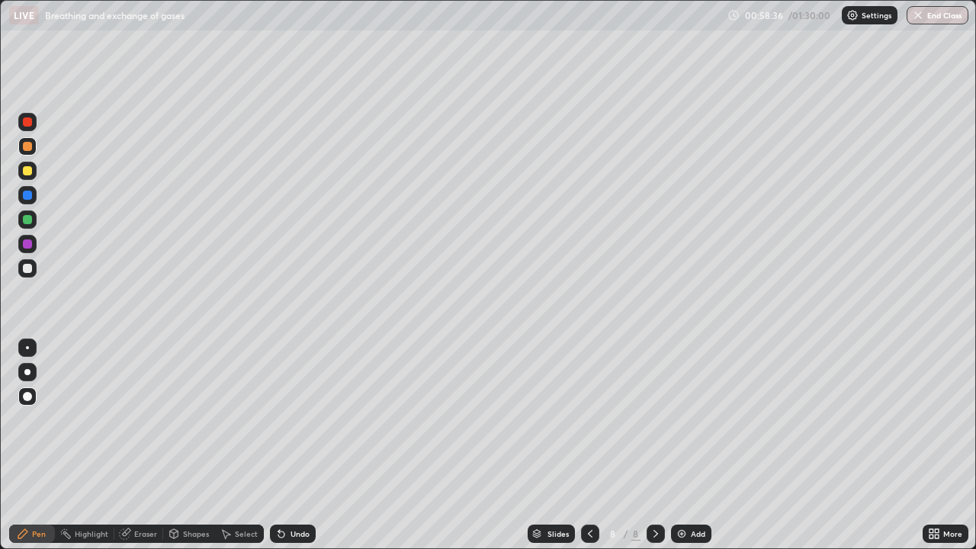
click at [149, 445] on div "Eraser" at bounding box center [145, 534] width 23 height 8
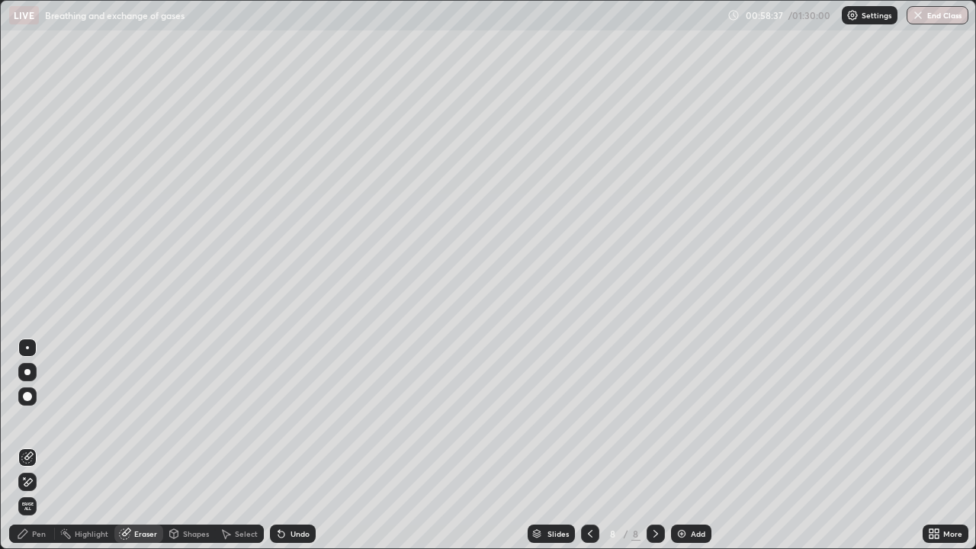
click at [192, 445] on div "Shapes" at bounding box center [196, 534] width 26 height 8
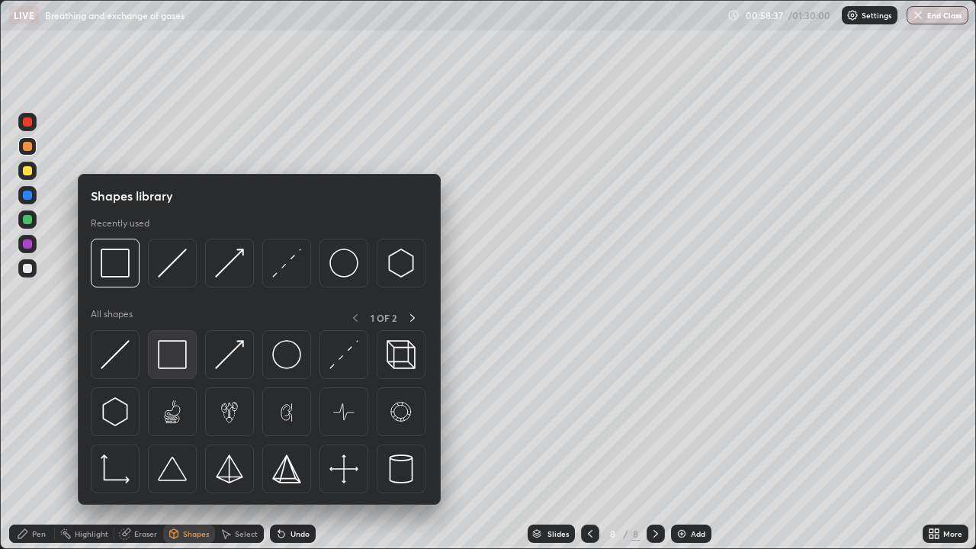
click at [178, 360] on img at bounding box center [172, 354] width 29 height 29
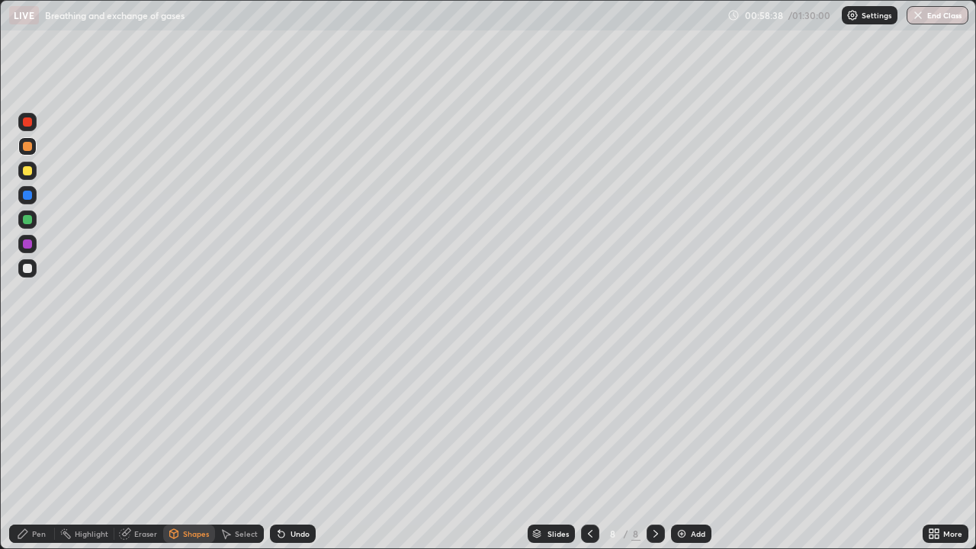
click at [27, 272] on div at bounding box center [27, 268] width 9 height 9
click at [29, 445] on div "Pen" at bounding box center [32, 533] width 46 height 18
click at [31, 271] on div at bounding box center [27, 268] width 9 height 9
click at [29, 153] on div at bounding box center [27, 146] width 18 height 18
click at [28, 170] on div at bounding box center [27, 170] width 9 height 9
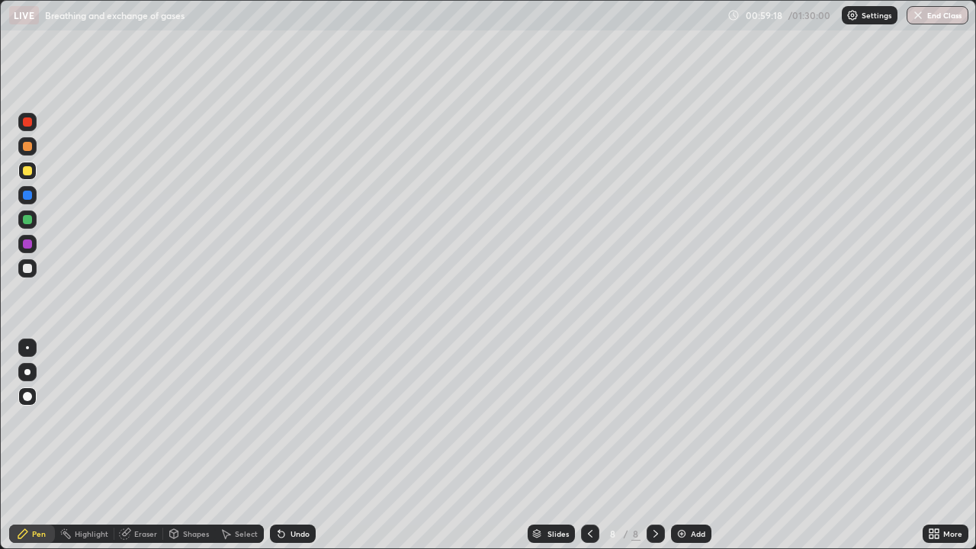
click at [28, 195] on div at bounding box center [27, 195] width 9 height 9
click at [27, 196] on div at bounding box center [27, 195] width 9 height 9
click at [30, 220] on div at bounding box center [27, 219] width 9 height 9
click at [28, 268] on div at bounding box center [27, 268] width 9 height 9
click at [27, 196] on div at bounding box center [27, 195] width 9 height 9
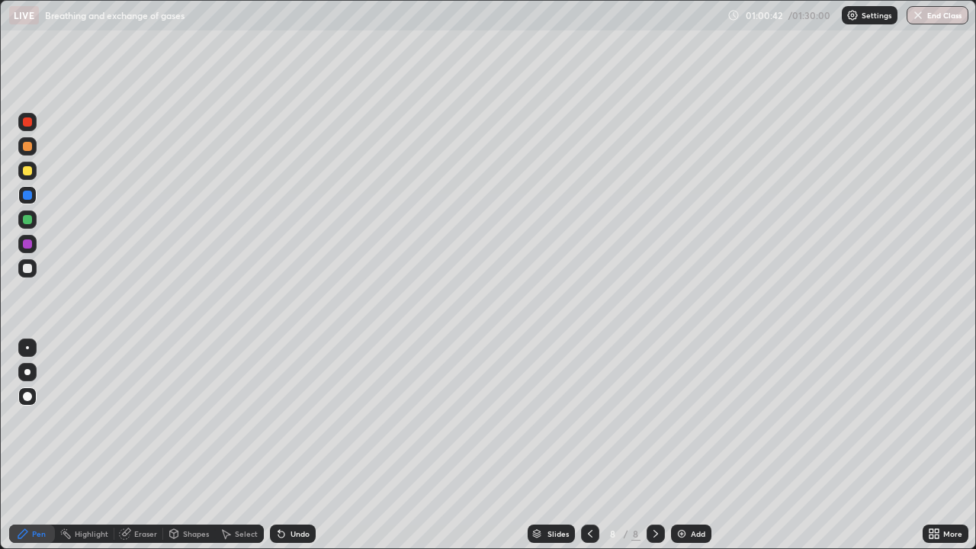
click at [293, 445] on div "Undo" at bounding box center [299, 534] width 19 height 8
click at [292, 445] on div "Undo" at bounding box center [299, 534] width 19 height 8
click at [306, 445] on div "Undo" at bounding box center [299, 534] width 19 height 8
click at [311, 445] on div "Undo" at bounding box center [293, 533] width 46 height 18
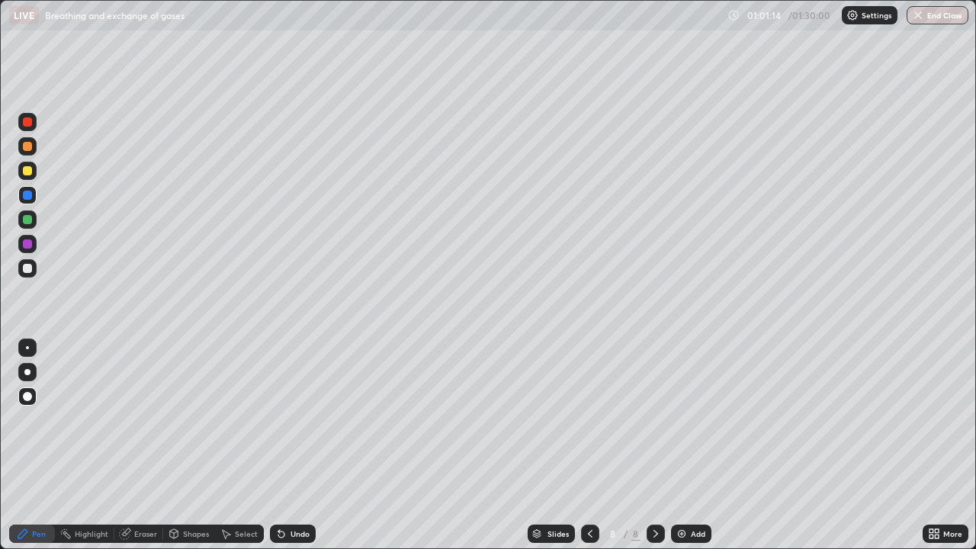
click at [28, 220] on div at bounding box center [27, 219] width 9 height 9
click at [28, 268] on div at bounding box center [27, 268] width 9 height 9
click at [285, 445] on div "Undo" at bounding box center [293, 533] width 46 height 18
click at [286, 445] on div "Undo" at bounding box center [293, 533] width 46 height 18
click at [279, 445] on icon at bounding box center [281, 534] width 6 height 6
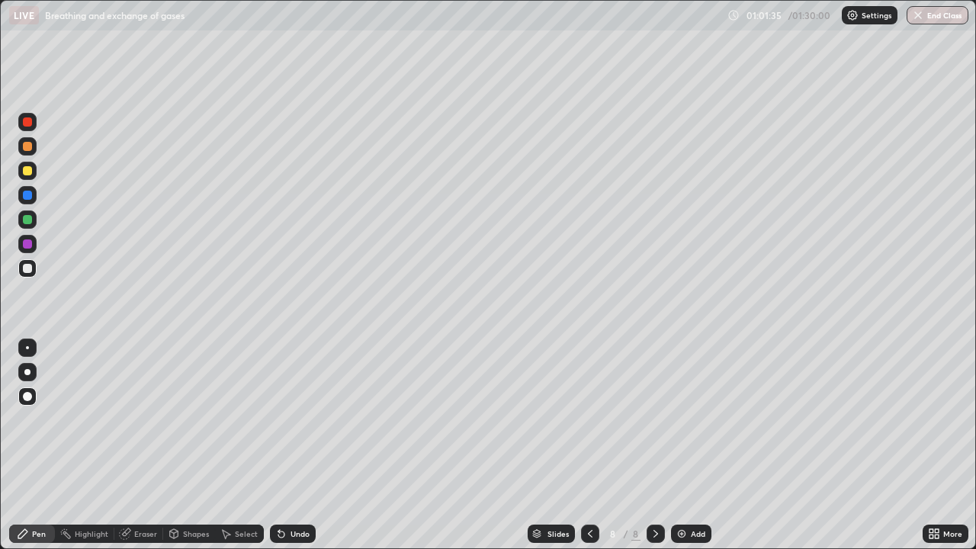
click at [279, 445] on icon at bounding box center [281, 534] width 6 height 6
click at [285, 445] on icon at bounding box center [281, 533] width 12 height 12
click at [284, 445] on icon at bounding box center [281, 533] width 12 height 12
click at [307, 445] on div "Undo" at bounding box center [293, 533] width 46 height 18
click at [306, 445] on div "Undo" at bounding box center [293, 533] width 46 height 18
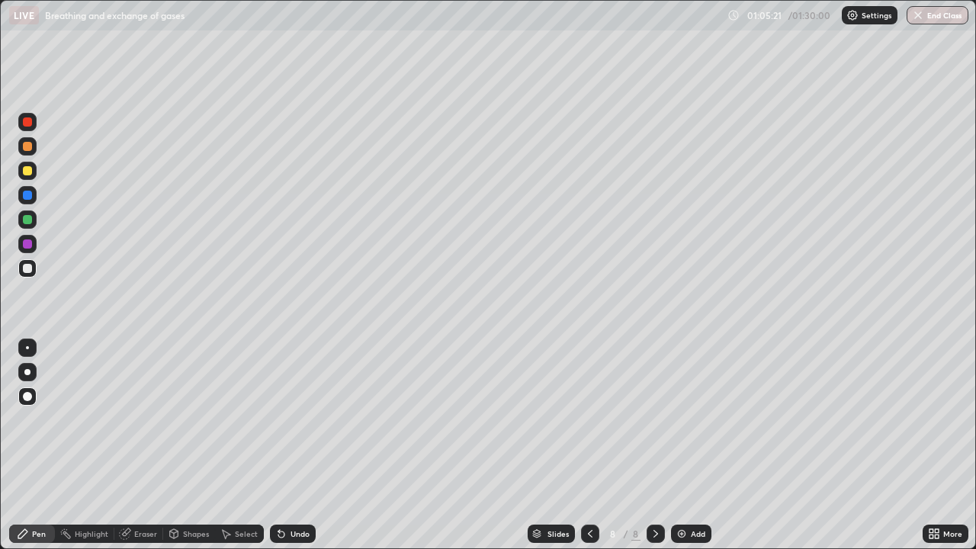
click at [305, 445] on div "Undo" at bounding box center [293, 533] width 46 height 18
click at [307, 445] on div "Undo" at bounding box center [293, 533] width 46 height 18
click at [306, 445] on div "Undo" at bounding box center [299, 534] width 19 height 8
click at [27, 178] on div at bounding box center [27, 171] width 18 height 18
click at [30, 271] on div at bounding box center [27, 268] width 9 height 9
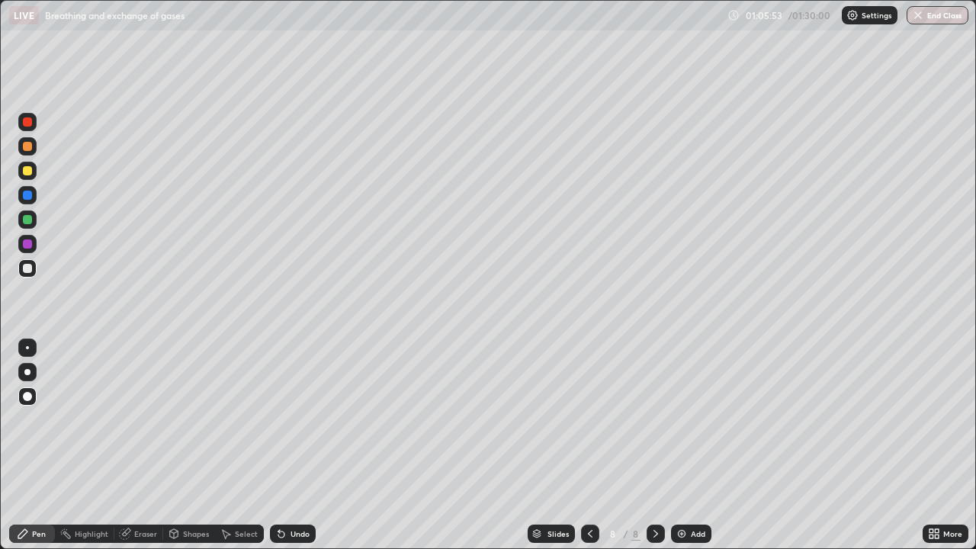
click at [35, 445] on div "Pen" at bounding box center [39, 534] width 14 height 8
click at [304, 445] on div "Undo" at bounding box center [299, 534] width 19 height 8
click at [931, 18] on button "End Class" at bounding box center [937, 15] width 62 height 18
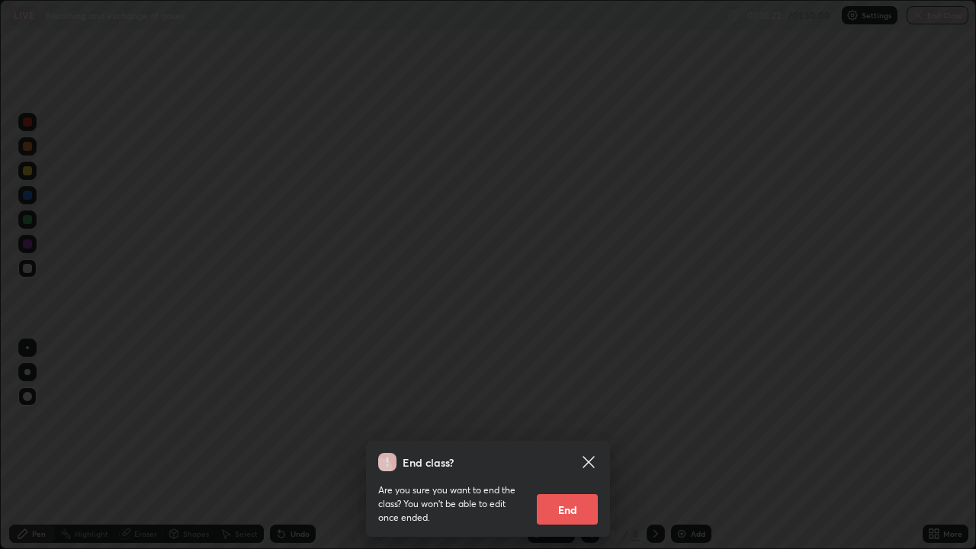
click at [556, 445] on button "End" at bounding box center [567, 509] width 61 height 30
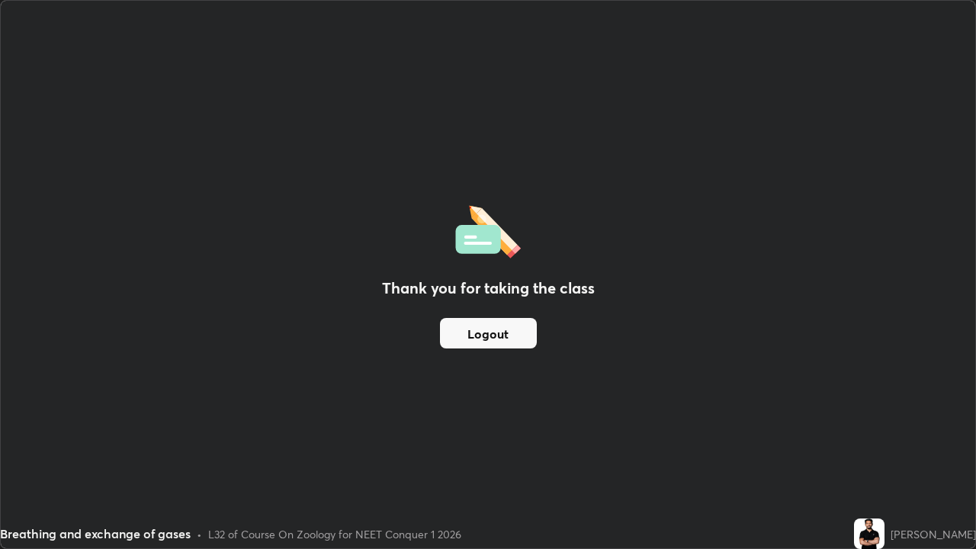
click at [924, 445] on div "Thank you for taking the class Logout" at bounding box center [488, 274] width 974 height 547
click at [854, 445] on img at bounding box center [869, 533] width 30 height 30
click at [600, 445] on div "Thank you for taking the class Logout" at bounding box center [488, 274] width 974 height 547
click at [512, 332] on button "Logout" at bounding box center [488, 333] width 97 height 30
